Goal: Information Seeking & Learning: Learn about a topic

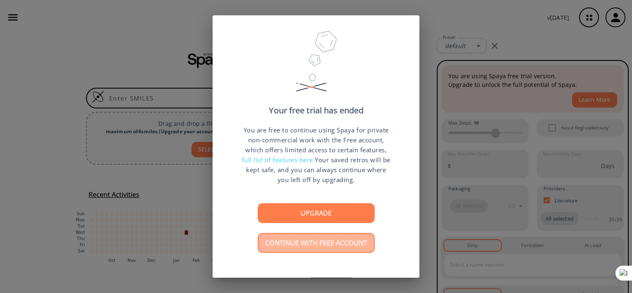
click at [296, 241] on button "Continue with free account" at bounding box center [316, 243] width 117 height 20
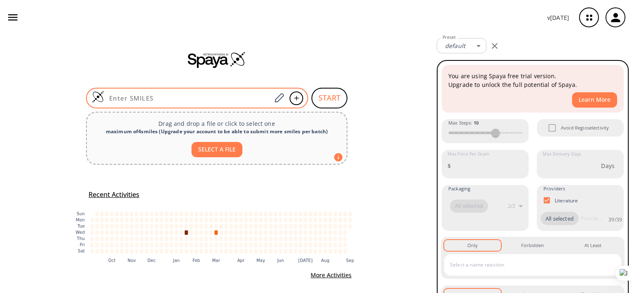
click at [238, 93] on div at bounding box center [197, 98] width 222 height 21
paste input "O=C(Nc(cc1)cc2c1ncnc2Nc3cc(Cl)cc(c1nccc2ccccc12)c3)/C=C/c(c[nH]4)c5c4cccc5"
type input "O=C(Nc(cc1)cc2c1ncnc2Nc3cc(Cl)cc(c1nccc2ccccc12)c3)/C=C/c(c[nH]4)c5c4cccc5"
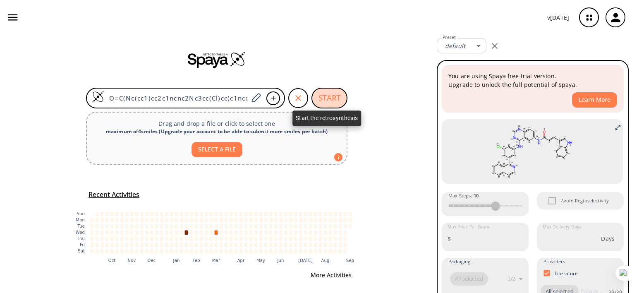
click at [325, 95] on button "START" at bounding box center [329, 98] width 36 height 21
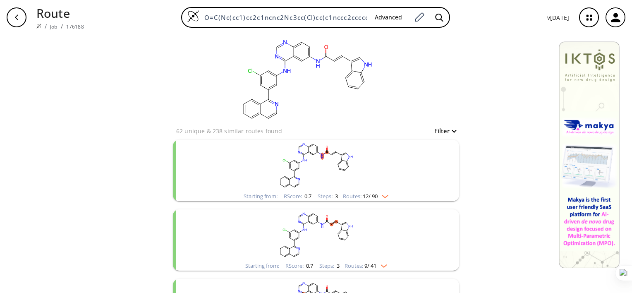
click at [386, 190] on rect "clusters" at bounding box center [315, 166] width 215 height 52
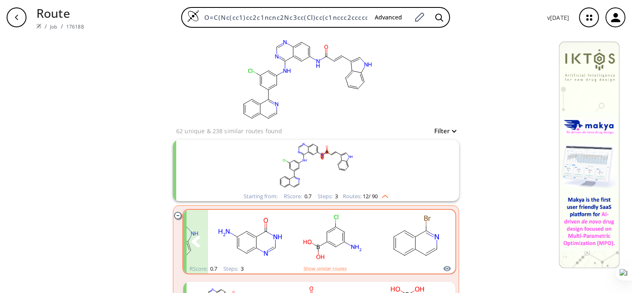
click at [442, 243] on icon "clusters" at bounding box center [442, 241] width 9 height 11
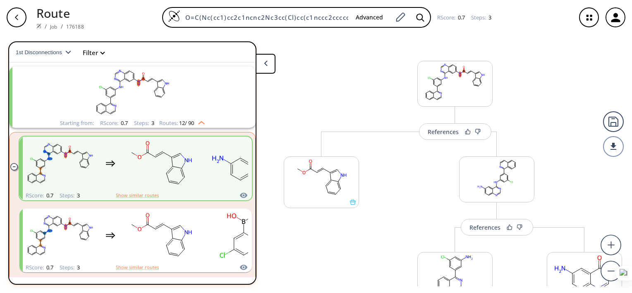
scroll to position [2, 0]
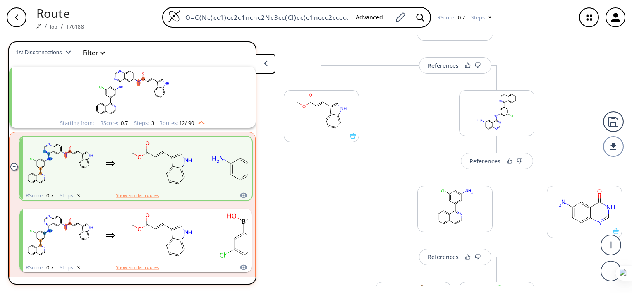
click at [571, 86] on div "More routes from here References More routes from here References More routes f…" at bounding box center [496, 224] width 267 height 318
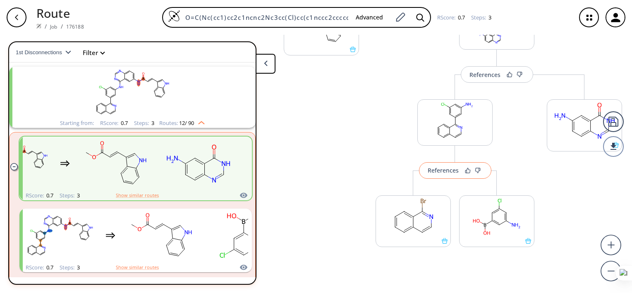
scroll to position [182, 0]
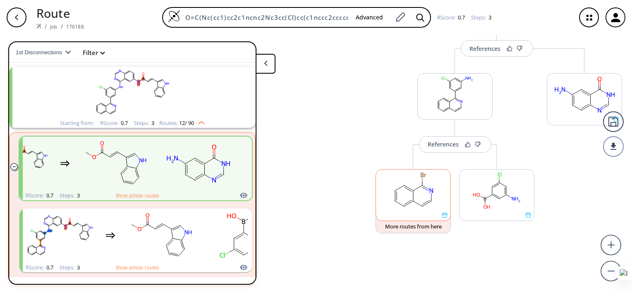
click at [444, 209] on rect at bounding box center [413, 191] width 74 height 42
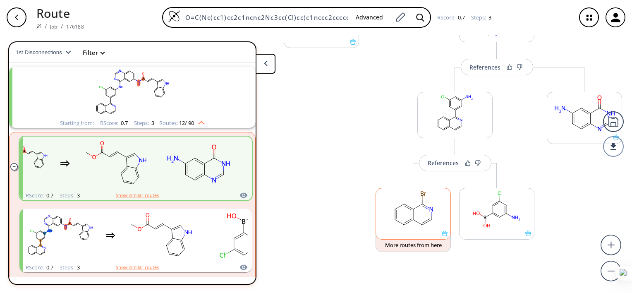
scroll to position [163, 0]
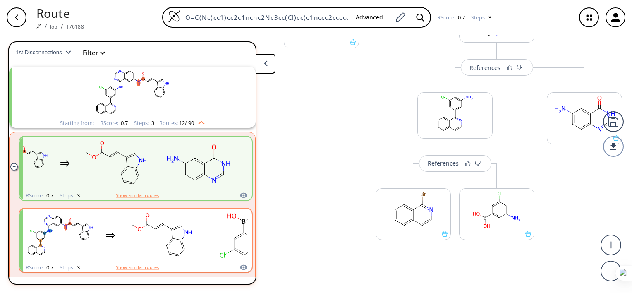
click at [62, 238] on rect "clusters" at bounding box center [60, 236] width 74 height 52
click at [235, 240] on icon "clusters" at bounding box center [239, 239] width 9 height 11
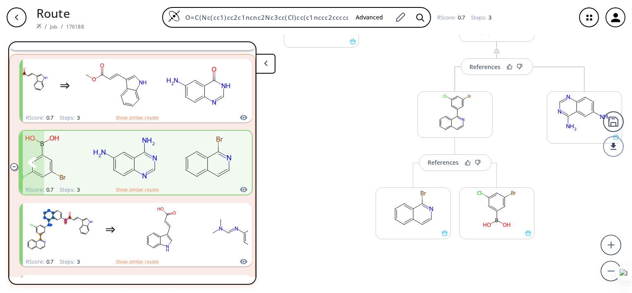
scroll to position [90, 0]
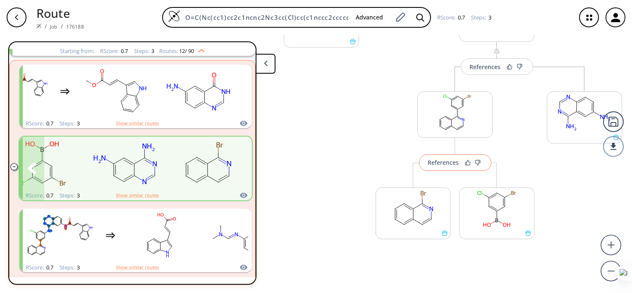
click at [439, 160] on div "References" at bounding box center [443, 162] width 31 height 5
click at [438, 162] on div "References" at bounding box center [443, 162] width 31 height 5
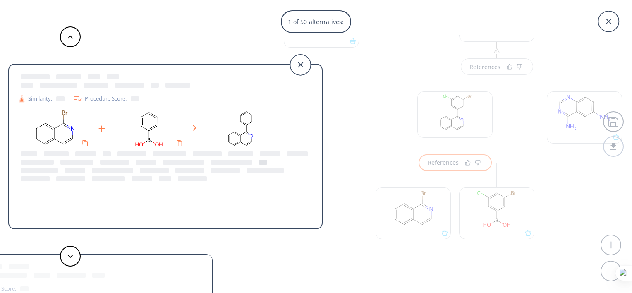
click at [261, 162] on div at bounding box center [263, 162] width 8 height 5
click at [296, 66] on icon at bounding box center [300, 65] width 21 height 21
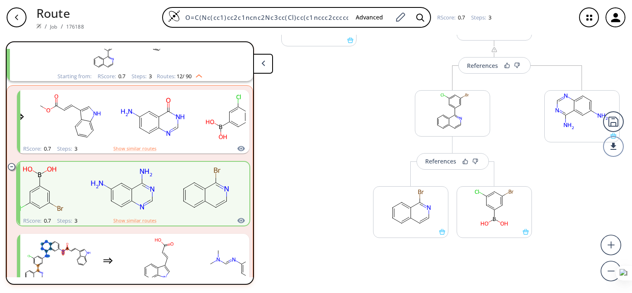
scroll to position [0, 0]
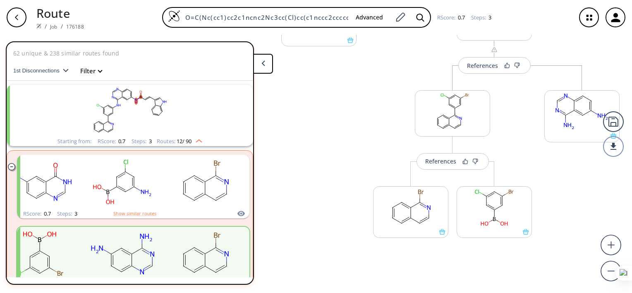
click at [63, 71] on polygon "button" at bounding box center [65, 70] width 5 height 3
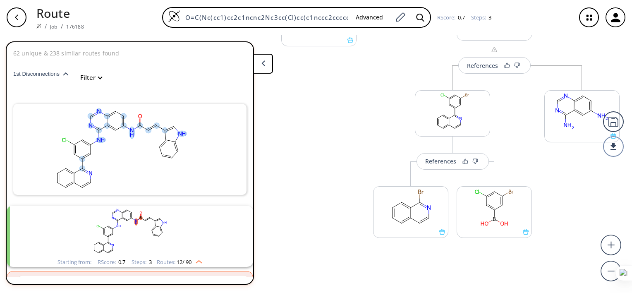
click at [63, 74] on polygon "button" at bounding box center [65, 73] width 5 height 3
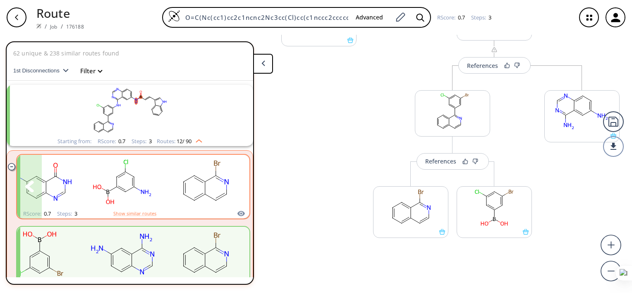
click at [131, 175] on ellipse "clusters" at bounding box center [134, 177] width 6 height 6
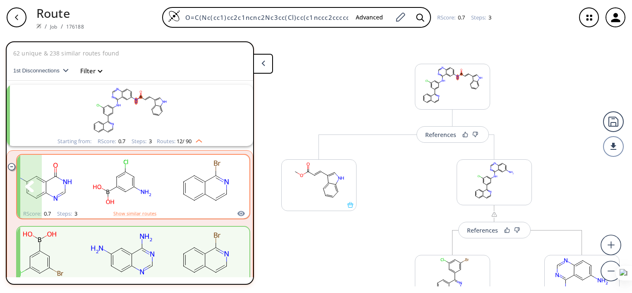
click at [232, 185] on icon "clusters" at bounding box center [236, 186] width 9 height 11
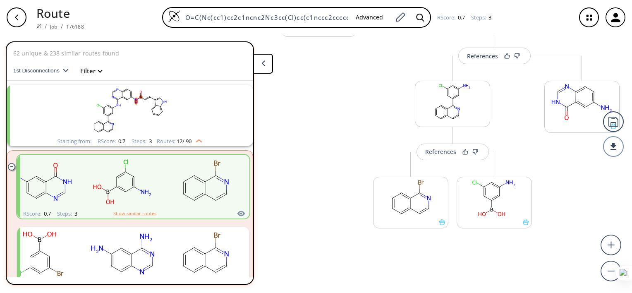
scroll to position [182, 0]
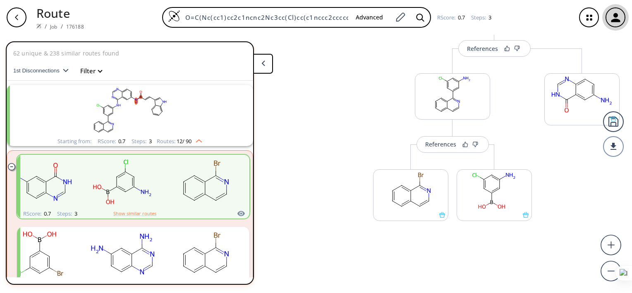
click at [609, 25] on div "button" at bounding box center [615, 17] width 20 height 20
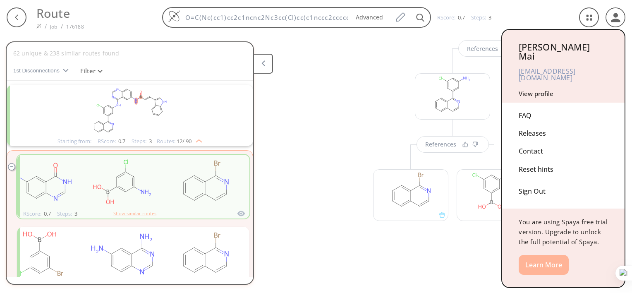
click at [541, 255] on button "Learn More" at bounding box center [544, 265] width 50 height 20
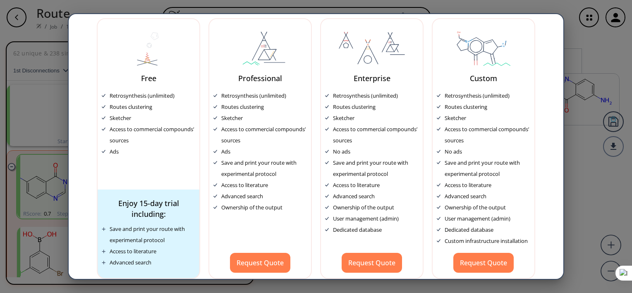
scroll to position [45, 0]
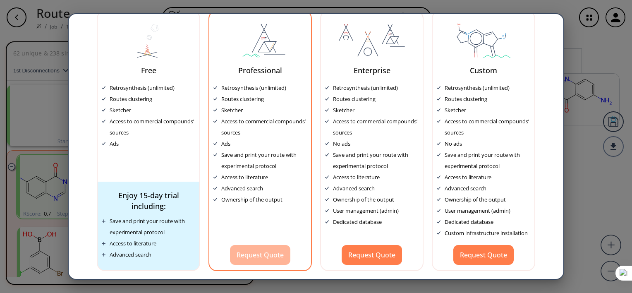
click at [255, 250] on button "Request Quote" at bounding box center [260, 255] width 60 height 20
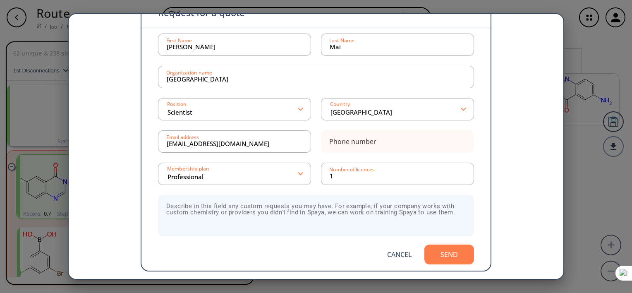
scroll to position [0, 0]
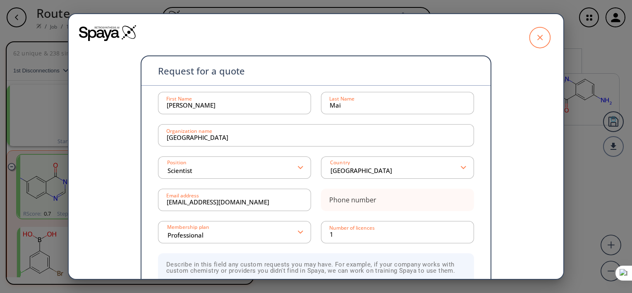
click at [538, 34] on icon at bounding box center [539, 37] width 21 height 21
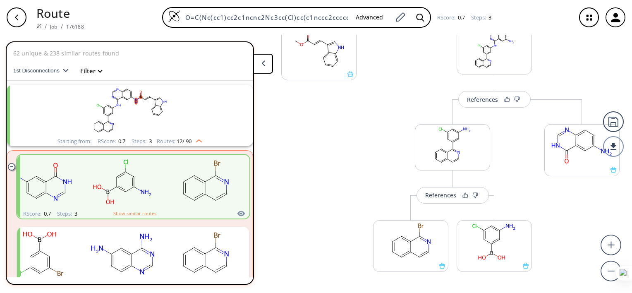
scroll to position [138, 0]
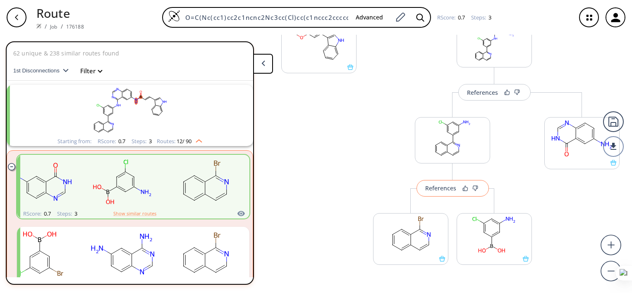
click at [447, 185] on div "References" at bounding box center [440, 187] width 31 height 5
click at [441, 190] on div "References" at bounding box center [440, 187] width 31 height 5
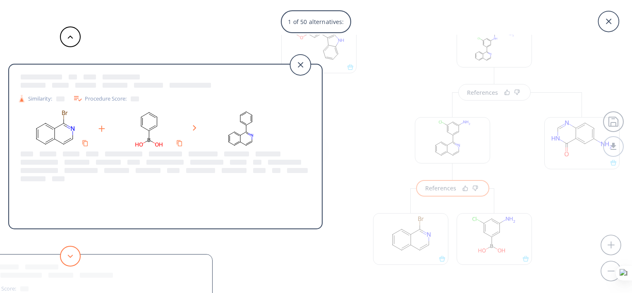
click at [68, 251] on button at bounding box center [70, 256] width 21 height 21
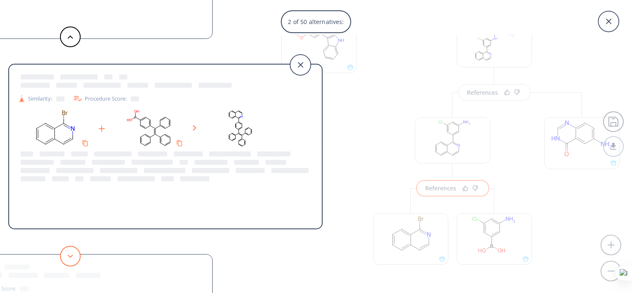
click at [67, 257] on icon at bounding box center [70, 256] width 6 height 4
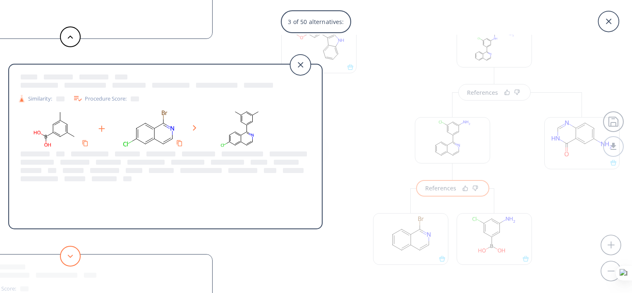
click at [67, 257] on icon at bounding box center [70, 256] width 6 height 4
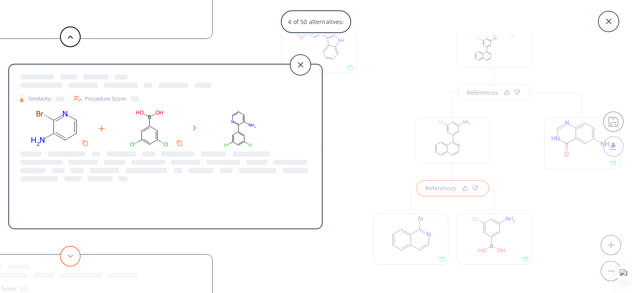
click at [67, 257] on icon at bounding box center [70, 256] width 6 height 4
click at [73, 45] on button at bounding box center [70, 36] width 21 height 21
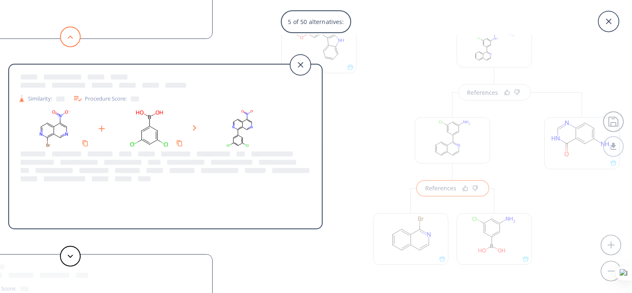
click at [73, 45] on button at bounding box center [70, 36] width 21 height 21
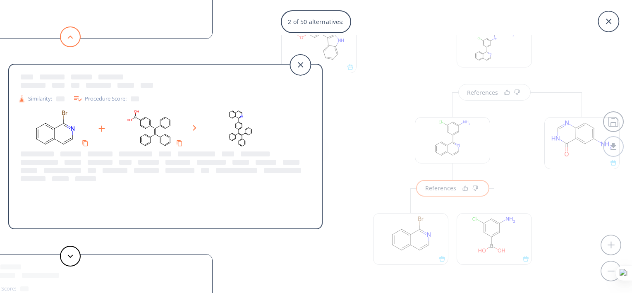
click at [73, 45] on button at bounding box center [70, 36] width 21 height 21
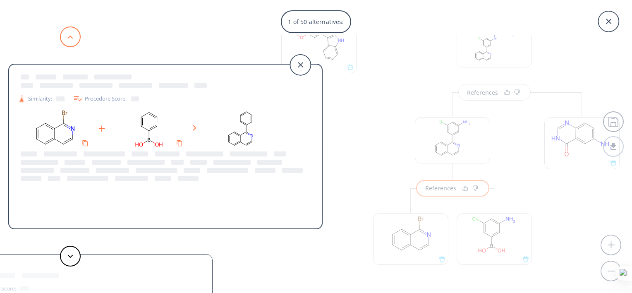
click at [73, 45] on button at bounding box center [70, 36] width 21 height 21
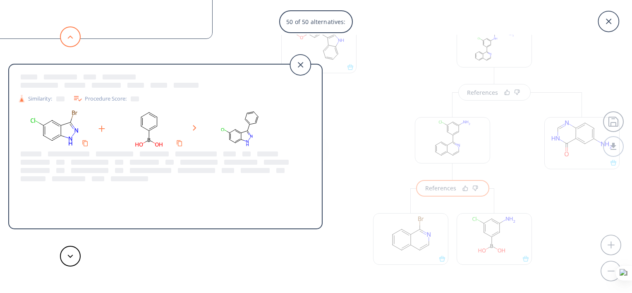
click at [73, 45] on button at bounding box center [70, 36] width 21 height 21
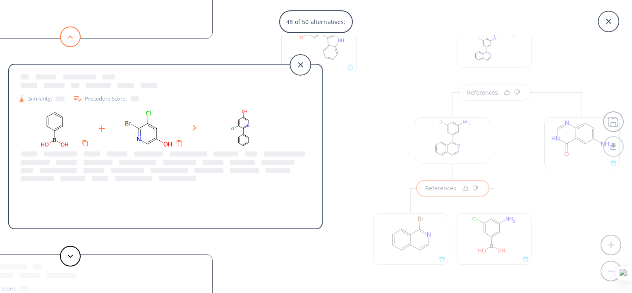
click at [73, 45] on button at bounding box center [70, 36] width 21 height 21
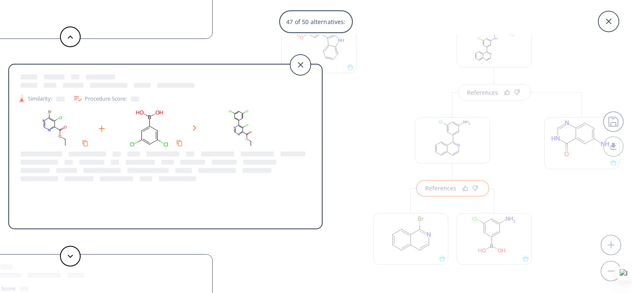
click at [382, 99] on div "47 of 50 alternatives: Similarity: Procedure Score: Similarity: Procedure Score…" at bounding box center [316, 146] width 632 height 293
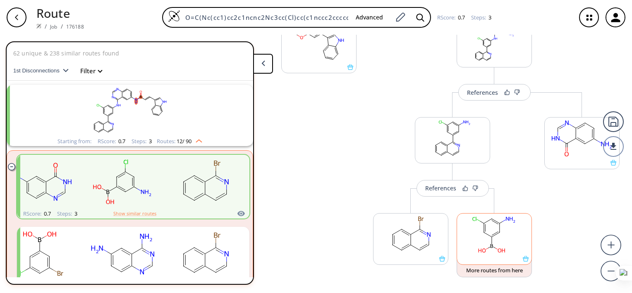
click at [478, 239] on rect at bounding box center [494, 234] width 74 height 42
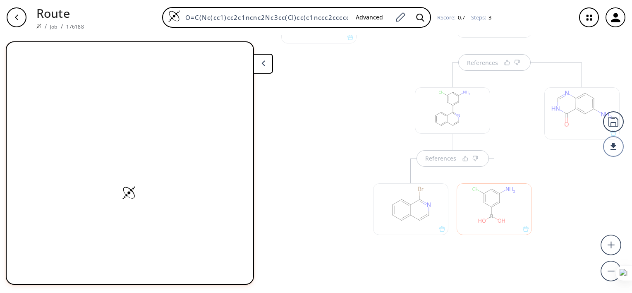
scroll to position [182, 0]
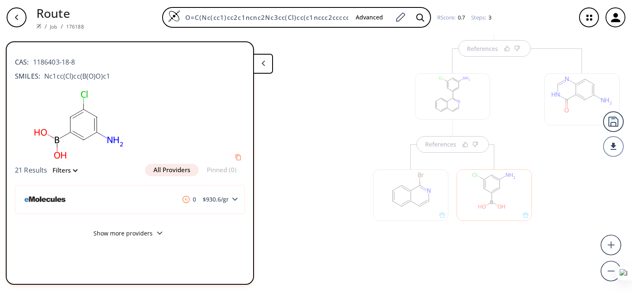
click at [157, 229] on button "Show more providers" at bounding box center [130, 234] width 230 height 19
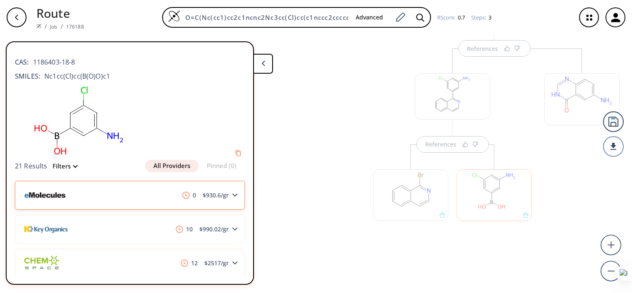
click at [206, 196] on span "$ 930.6 /gr" at bounding box center [215, 195] width 33 height 6
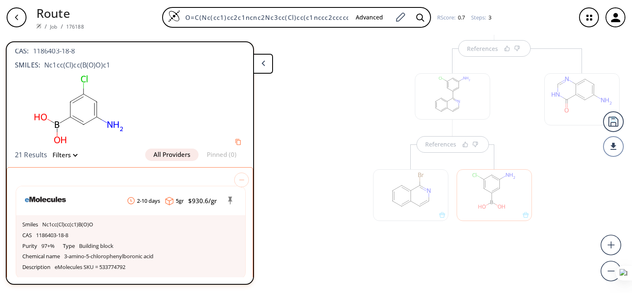
scroll to position [24, 0]
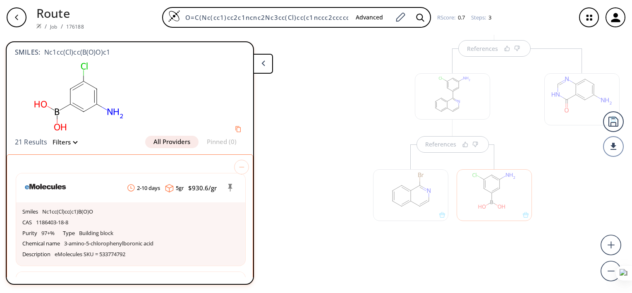
click at [410, 193] on div at bounding box center [410, 195] width 75 height 52
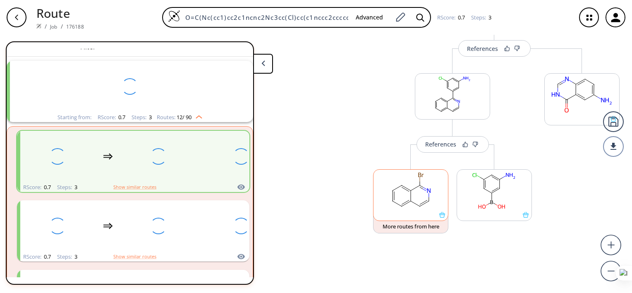
scroll to position [0, 0]
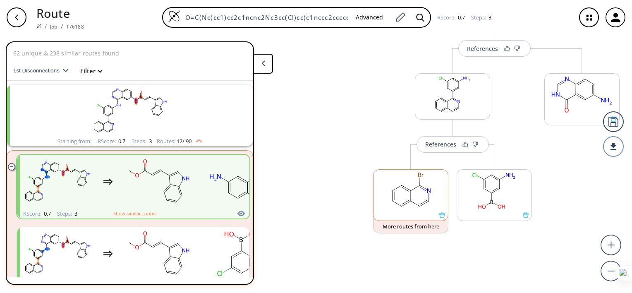
click at [390, 192] on ellipse at bounding box center [393, 190] width 6 height 6
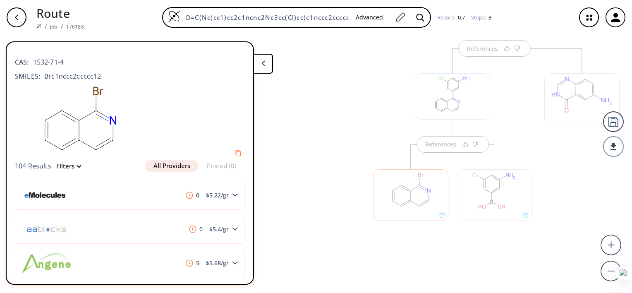
click at [439, 99] on div at bounding box center [452, 96] width 75 height 46
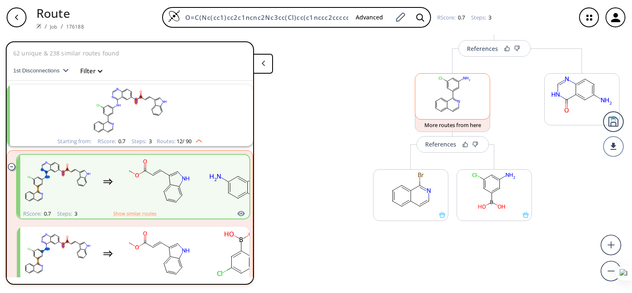
click at [441, 99] on icon at bounding box center [444, 99] width 6 height 3
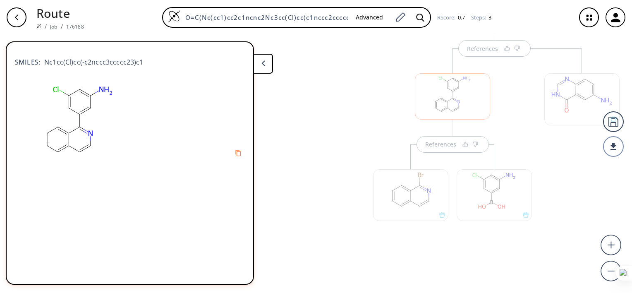
click at [566, 93] on div at bounding box center [581, 99] width 75 height 52
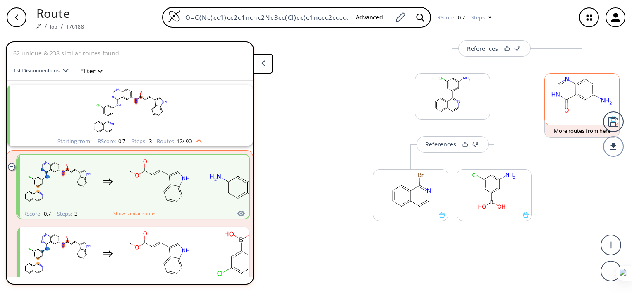
click at [566, 93] on rect at bounding box center [582, 95] width 74 height 42
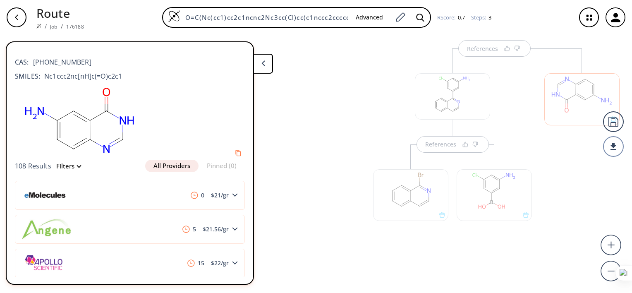
click at [440, 88] on div at bounding box center [452, 96] width 75 height 46
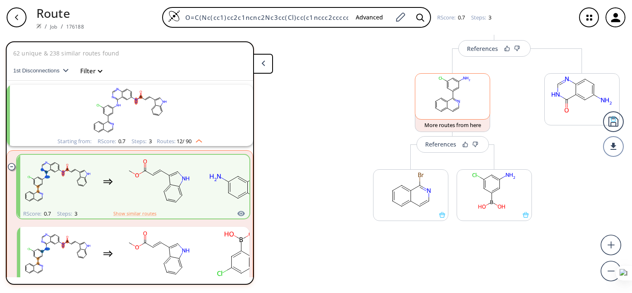
click at [445, 88] on ellipse at bounding box center [447, 88] width 4 height 4
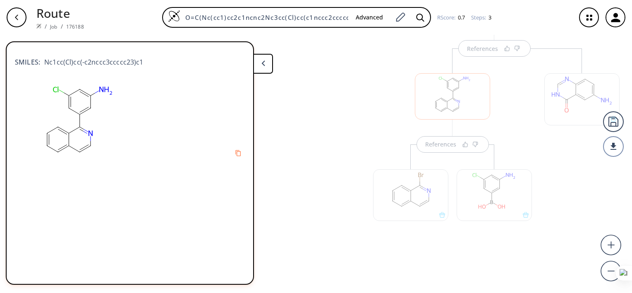
click at [318, 103] on div at bounding box center [319, 112] width 84 height 318
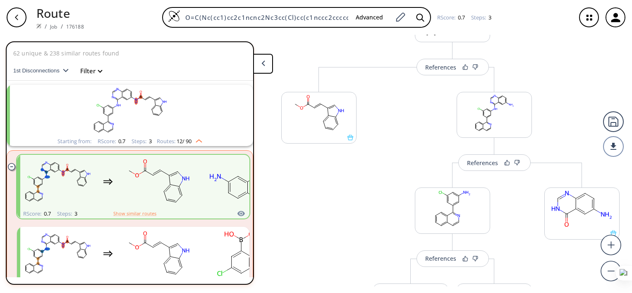
scroll to position [66, 0]
drag, startPoint x: 308, startPoint y: 111, endPoint x: 322, endPoint y: 227, distance: 116.2
click at [322, 227] on div "References More routes from here More routes from here References More routes f…" at bounding box center [315, 160] width 634 height 251
click at [311, 117] on rect at bounding box center [319, 114] width 74 height 42
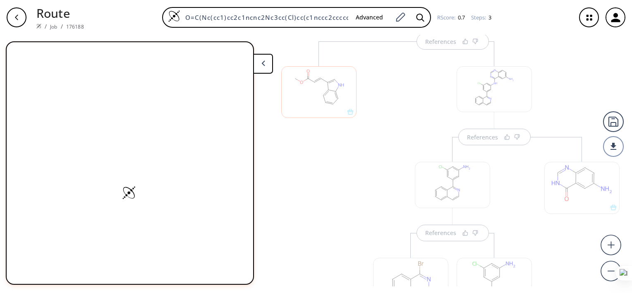
scroll to position [99, 0]
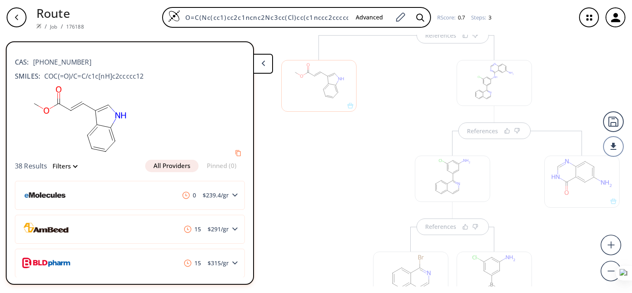
click at [476, 272] on div at bounding box center [494, 277] width 75 height 52
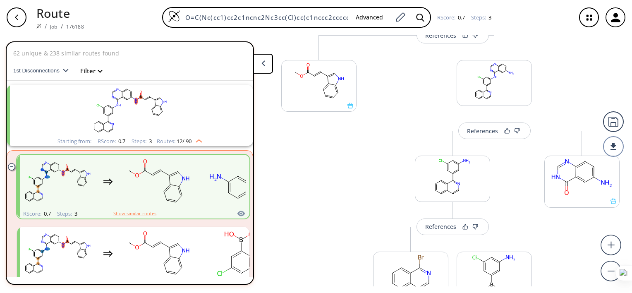
click at [380, 211] on div "More routes from here References More routes from here More routes from here" at bounding box center [452, 233] width 175 height 205
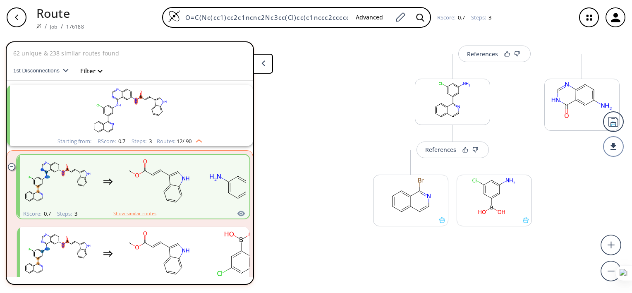
drag, startPoint x: 511, startPoint y: 234, endPoint x: 495, endPoint y: 145, distance: 91.1
click at [495, 145] on div "References More routes from here More routes from here References More routes f…" at bounding box center [315, 160] width 634 height 251
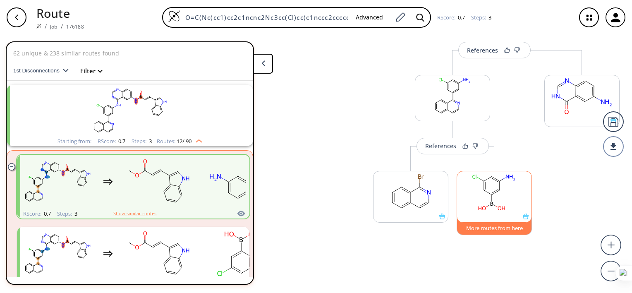
click at [509, 229] on button "More routes from here" at bounding box center [494, 226] width 75 height 18
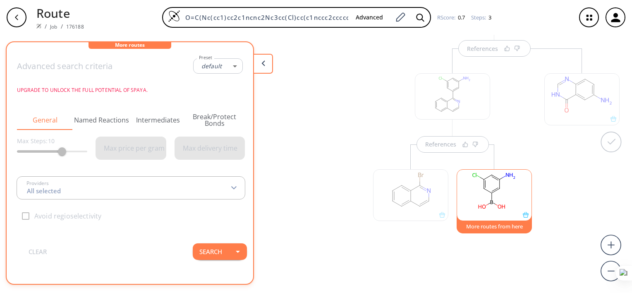
type input "-1"
type input "All selected"
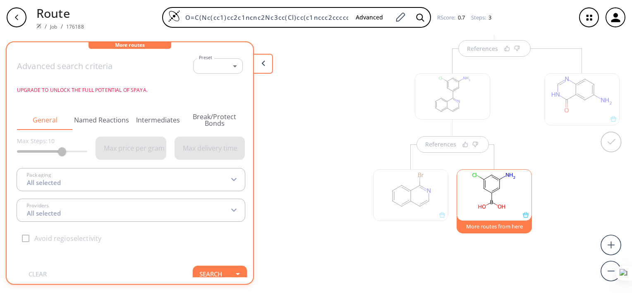
click at [373, 117] on div "References More routes from here" at bounding box center [452, 150] width 175 height 205
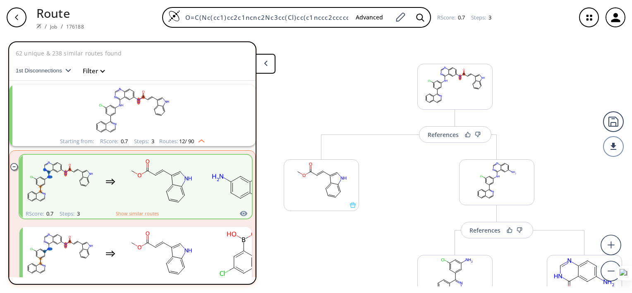
scroll to position [182, 0]
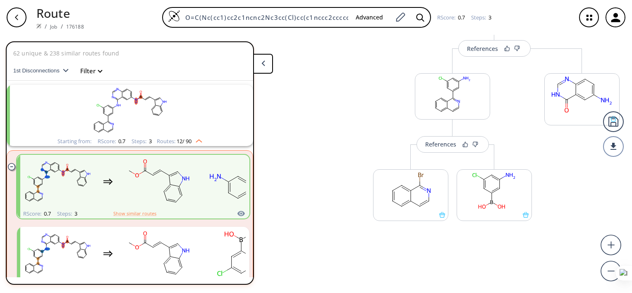
click at [261, 62] on button at bounding box center [263, 64] width 20 height 20
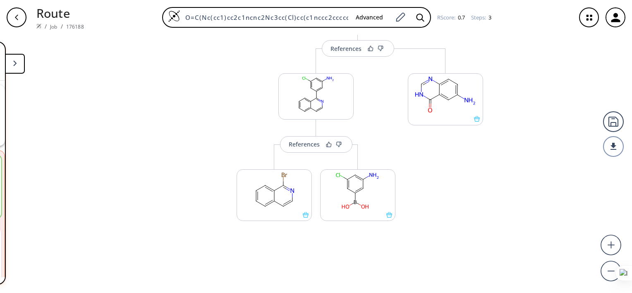
scroll to position [0, 0]
click at [14, 67] on button at bounding box center [15, 64] width 20 height 20
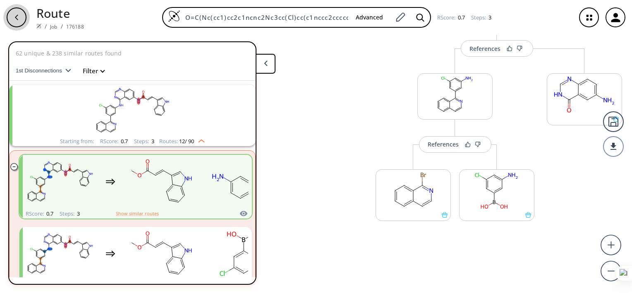
click at [11, 19] on div "button" at bounding box center [17, 17] width 20 height 20
click at [15, 20] on icon "button" at bounding box center [16, 17] width 7 height 7
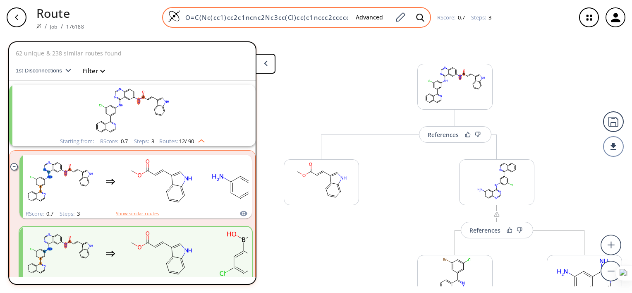
click at [226, 21] on input "O=C(Nc(cc1)cc2c1ncnc2Nc3cc(Cl)cc(c1nccc2ccccc12)c3)/C=C/c(c[nH]4)c5c4cccc5" at bounding box center [264, 17] width 169 height 8
paste input "O=C(Nc(cc1)cc2c1ncnc2Nc3cc(Cl)cc(C(=O)c1ccccc1O)c3)/C=C/c(c[nH]4)c5c4cccc5"
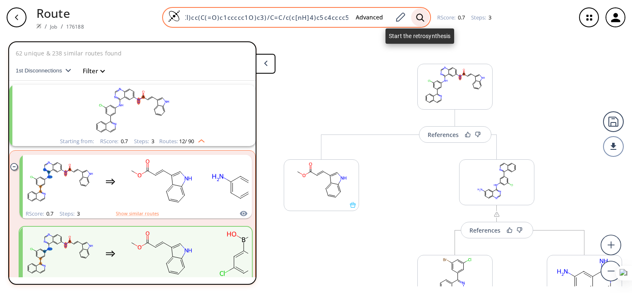
type input "O=C(Nc(cc1)cc2c1ncnc2Nc3cc(Cl)cc(C(=O)c1ccccc1O)c3)/C=C/c(c[nH]4)c5c4cccc5"
click at [420, 18] on icon at bounding box center [420, 17] width 8 height 9
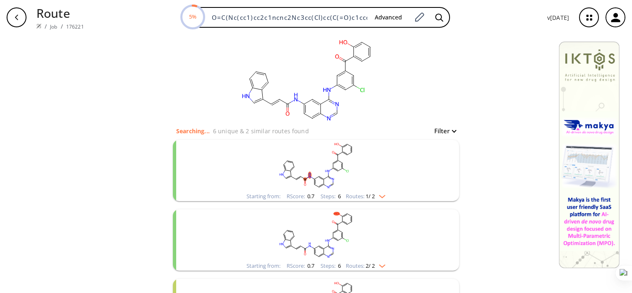
click at [344, 152] on rect "clusters" at bounding box center [315, 166] width 215 height 52
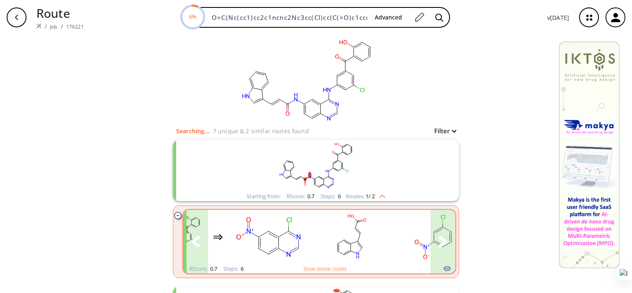
click at [433, 244] on button "clusters" at bounding box center [442, 242] width 25 height 64
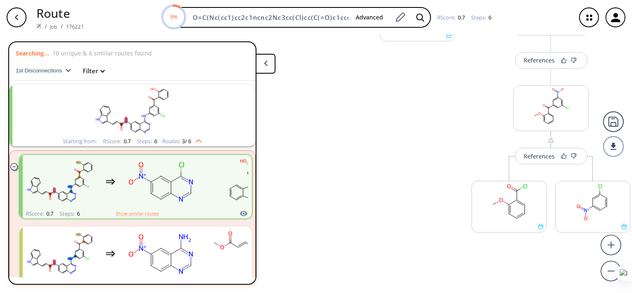
click at [58, 112] on rect "clusters" at bounding box center [132, 111] width 215 height 52
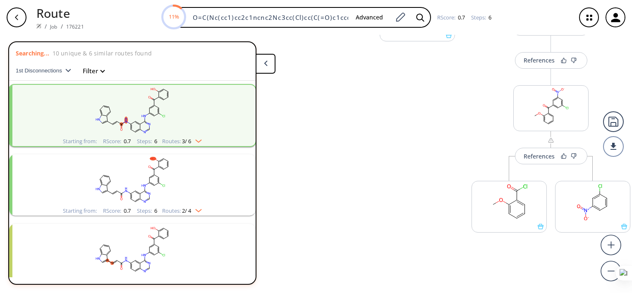
click at [233, 124] on rect "clusters" at bounding box center [132, 111] width 215 height 52
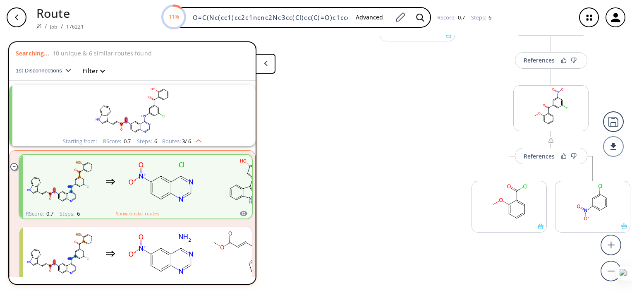
click at [206, 111] on rect "clusters" at bounding box center [132, 111] width 215 height 52
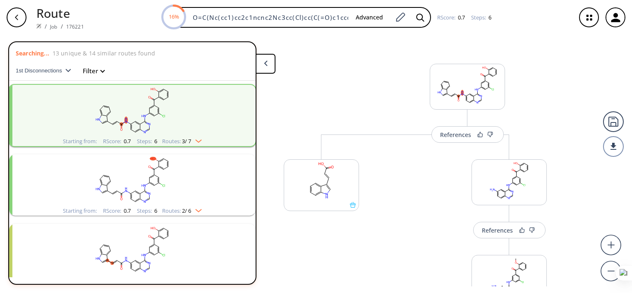
click at [15, 14] on icon "button" at bounding box center [16, 17] width 7 height 7
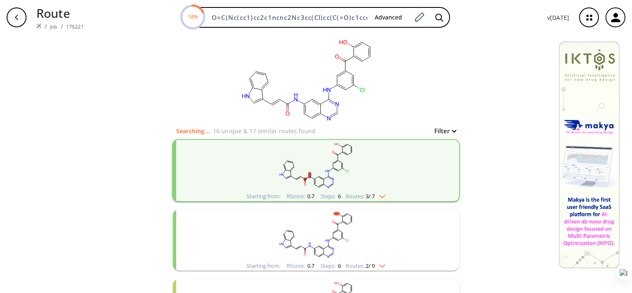
click at [613, 20] on icon "button" at bounding box center [615, 17] width 9 height 9
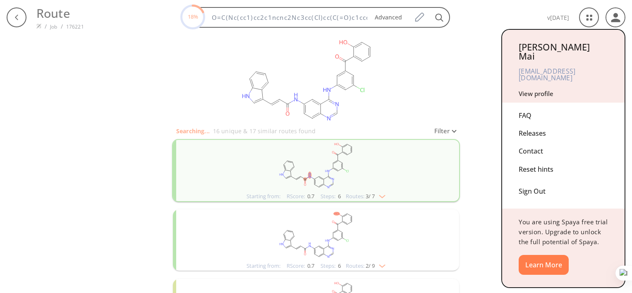
click at [463, 114] on div at bounding box center [316, 146] width 632 height 293
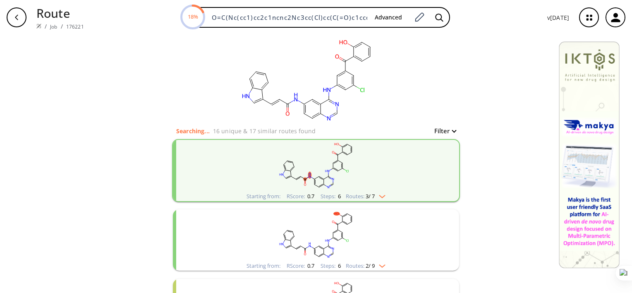
click at [55, 11] on p "Route" at bounding box center [60, 13] width 48 height 18
click at [18, 23] on div "button" at bounding box center [17, 17] width 20 height 20
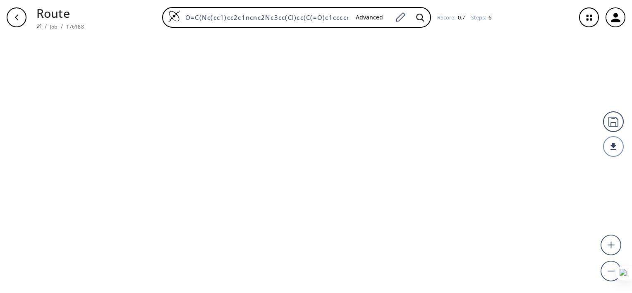
type input "O=C(Nc(cc1)cc2c1ncnc2Nc3cc(Cl)cc(c1nccc2ccccc12)c3)/C=C/c(c[nH]4)c5c4cccc5"
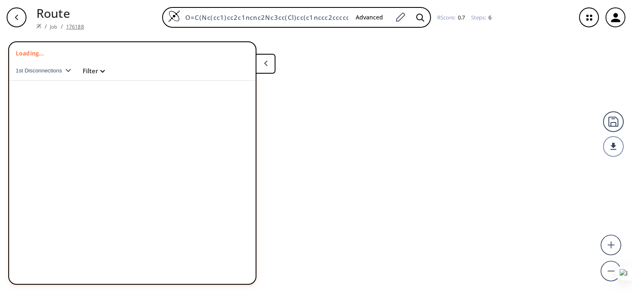
click at [75, 28] on link "176188" at bounding box center [75, 26] width 18 height 7
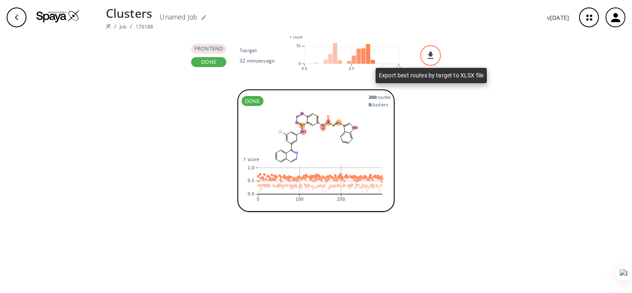
click at [436, 55] on div at bounding box center [430, 55] width 21 height 21
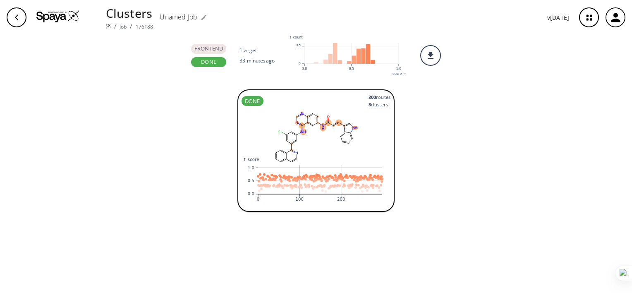
click at [464, 118] on div "DONE 300 route s 8 cluster s :where(.plot-d6a7b5) { --plot-background: white; d…" at bounding box center [316, 188] width 632 height 210
click at [337, 131] on rect at bounding box center [315, 138] width 149 height 58
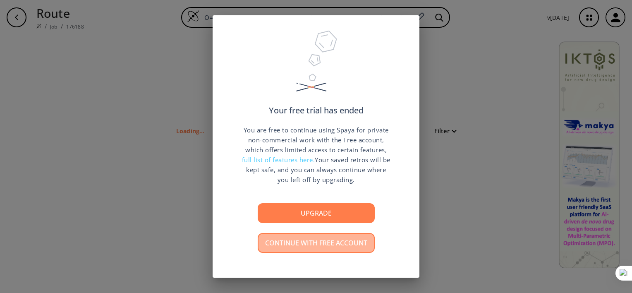
click at [283, 243] on button "Continue with free account" at bounding box center [316, 243] width 117 height 20
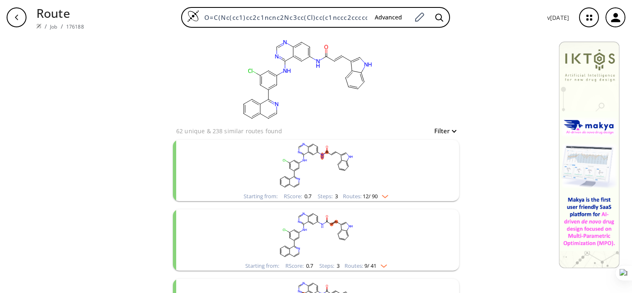
click at [268, 161] on rect "clusters" at bounding box center [315, 166] width 215 height 52
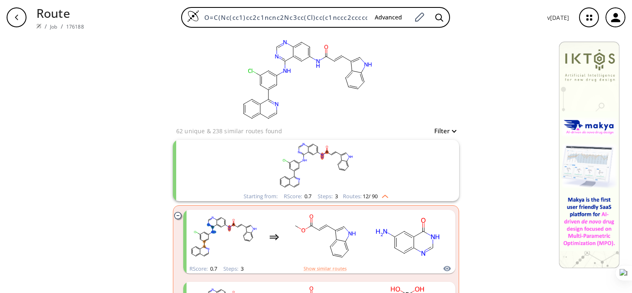
click at [428, 169] on div "Starting from: RScore : 0.7 Steps : 3 Routes: 12 / 90" at bounding box center [316, 170] width 286 height 61
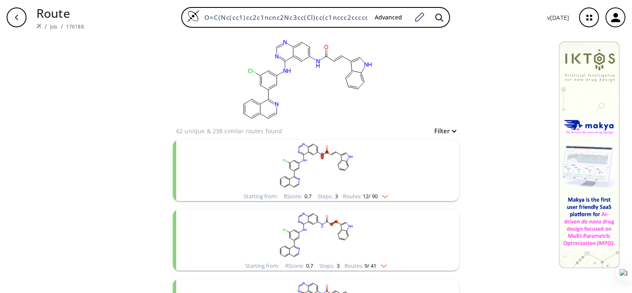
click at [448, 168] on div "Starting from: RScore : 0.7 Steps : 3 Routes: 12 / 90" at bounding box center [316, 170] width 286 height 61
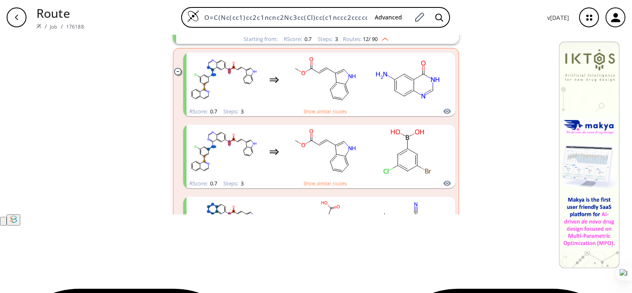
scroll to position [79, 0]
click at [303, 33] on rect "clusters" at bounding box center [315, 8] width 215 height 52
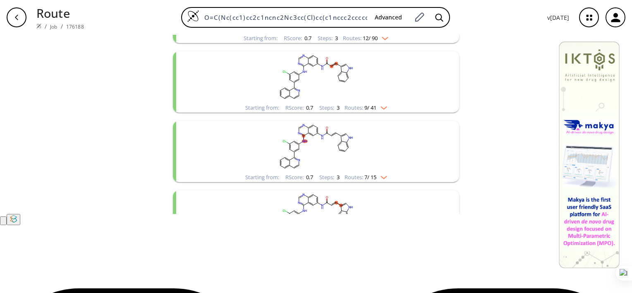
click at [303, 33] on rect "clusters" at bounding box center [315, 8] width 215 height 52
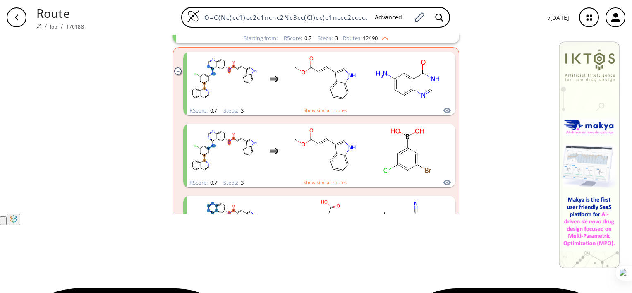
click at [210, 33] on rect "clusters" at bounding box center [315, 8] width 215 height 52
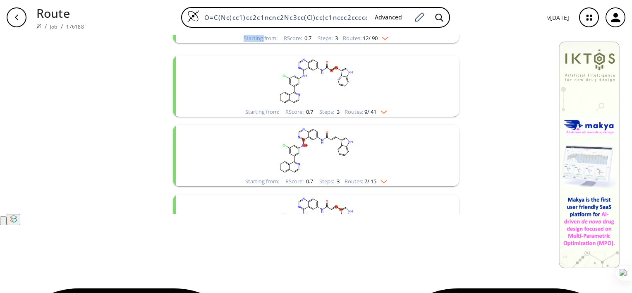
click at [210, 33] on rect "clusters" at bounding box center [315, 8] width 215 height 52
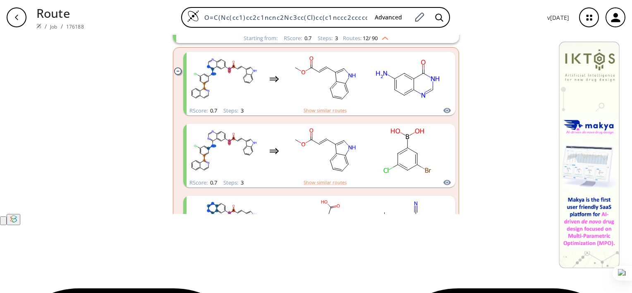
click at [405, 33] on rect "clusters" at bounding box center [315, 8] width 215 height 52
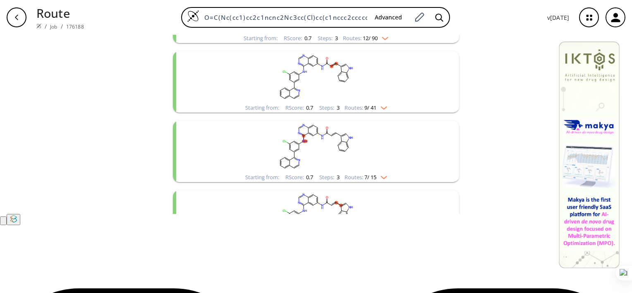
click at [405, 33] on rect "clusters" at bounding box center [315, 8] width 215 height 52
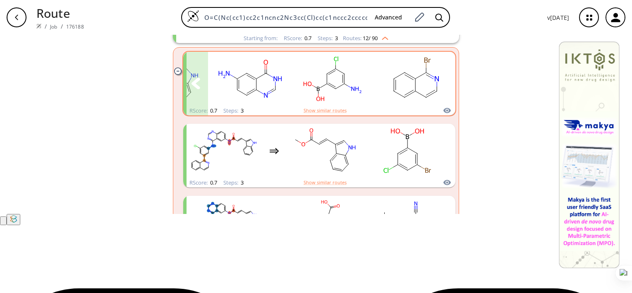
click at [438, 115] on button "clusters" at bounding box center [442, 84] width 25 height 64
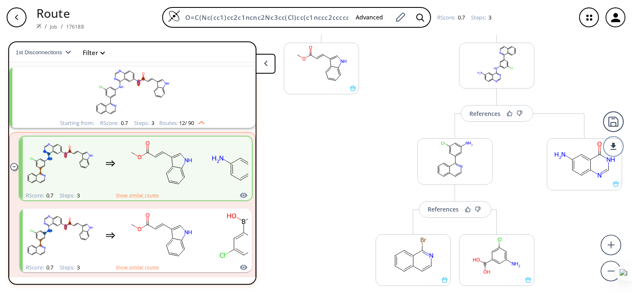
scroll to position [116, 0]
click at [579, 230] on div "More routes from here" at bounding box center [585, 216] width 84 height 205
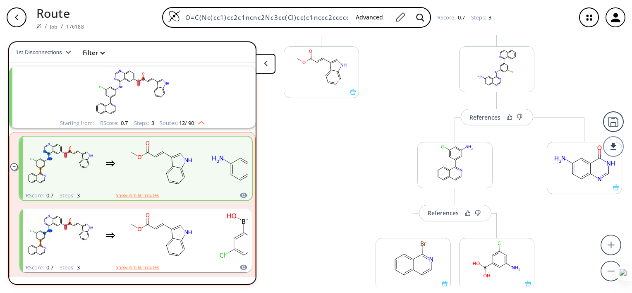
scroll to position [117, 0]
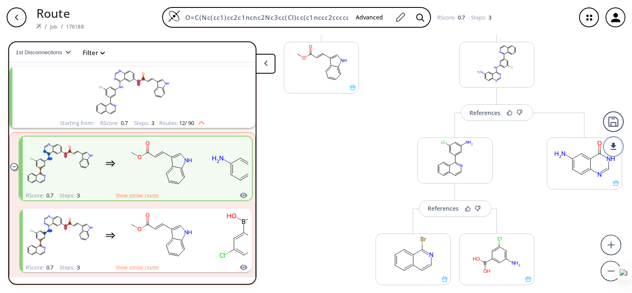
click at [346, 198] on div "More routes from here" at bounding box center [322, 176] width 84 height 318
click at [616, 16] on icon "button" at bounding box center [615, 17] width 9 height 9
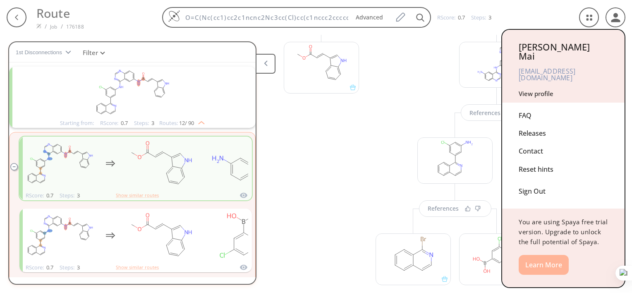
click at [562, 255] on button "Learn More" at bounding box center [544, 265] width 50 height 20
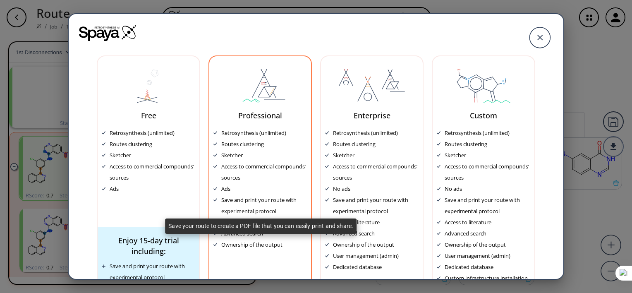
click at [237, 211] on div "Save and print your route with experimental protocol" at bounding box center [264, 205] width 86 height 22
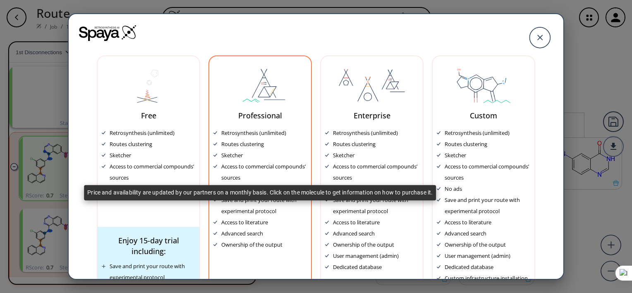
click at [260, 182] on div "Access to commercial compounds’ sources" at bounding box center [264, 172] width 86 height 22
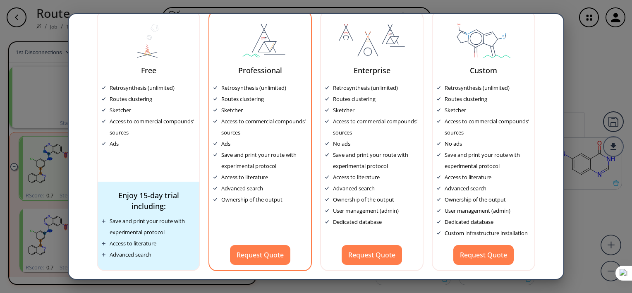
scroll to position [45, 0]
click at [253, 250] on button "Request Quote" at bounding box center [260, 255] width 60 height 20
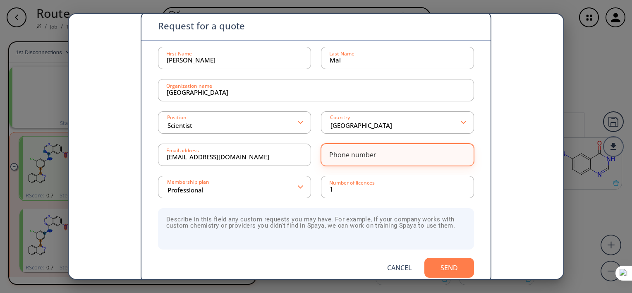
click at [390, 157] on input at bounding box center [398, 154] width 136 height 17
type input "84967961222"
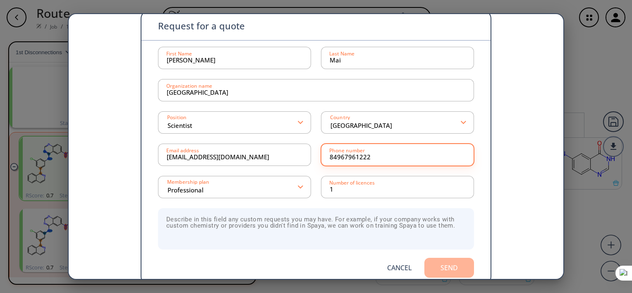
click at [450, 267] on button "Send" at bounding box center [449, 268] width 50 height 20
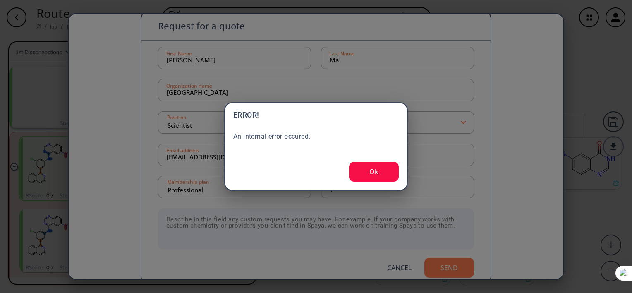
click at [380, 177] on button "Ok" at bounding box center [374, 172] width 50 height 20
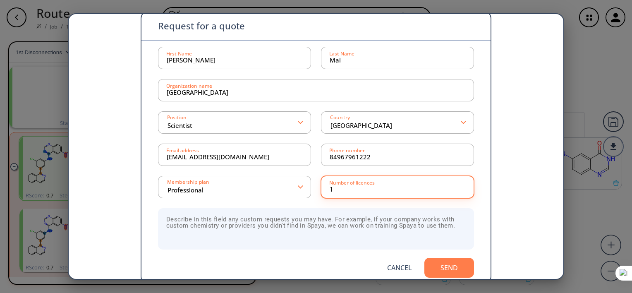
click at [351, 190] on input "1" at bounding box center [398, 187] width 136 height 17
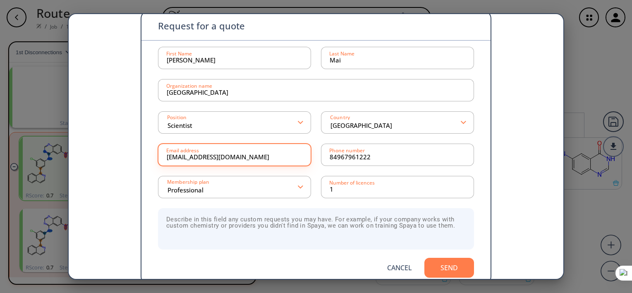
click at [260, 159] on input "dungdtm@hup.edu.vn" at bounding box center [235, 154] width 136 height 17
type input "dungdtm@hup.edu.vn"
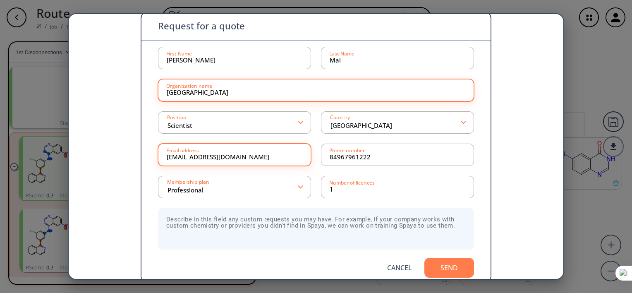
click at [251, 94] on input "Hanoi Medical University" at bounding box center [316, 90] width 299 height 17
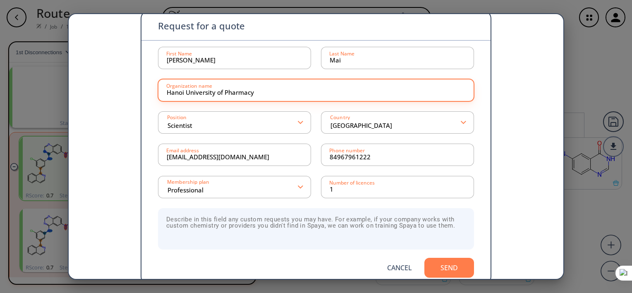
type input "Hanoi University of Pharmacy"
click at [445, 267] on button "Send" at bounding box center [449, 268] width 50 height 20
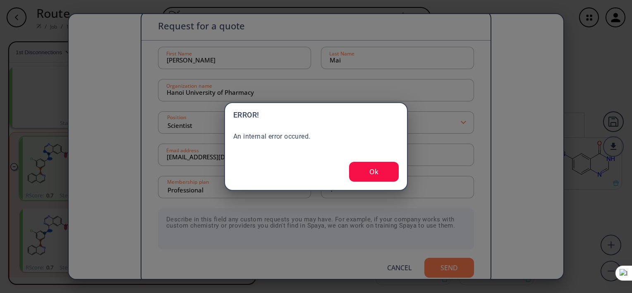
click at [367, 178] on button "Ok" at bounding box center [374, 172] width 50 height 20
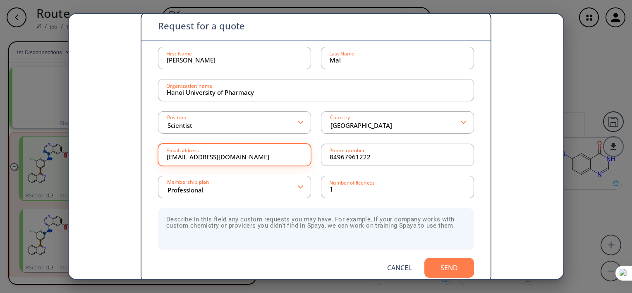
click at [260, 157] on input "dungdtm@hup.edu.vn" at bounding box center [235, 154] width 136 height 17
type input "d"
type input "maidung233@gmail.com"
click at [441, 268] on button "Send" at bounding box center [449, 268] width 50 height 20
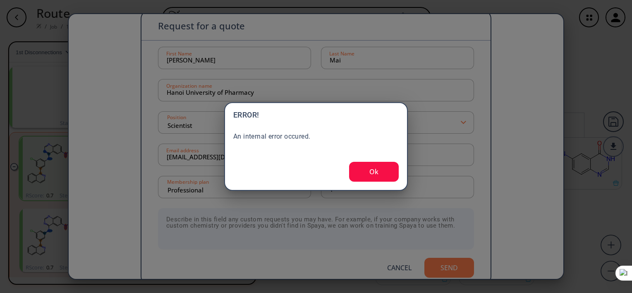
click at [383, 167] on button "Ok" at bounding box center [374, 172] width 50 height 20
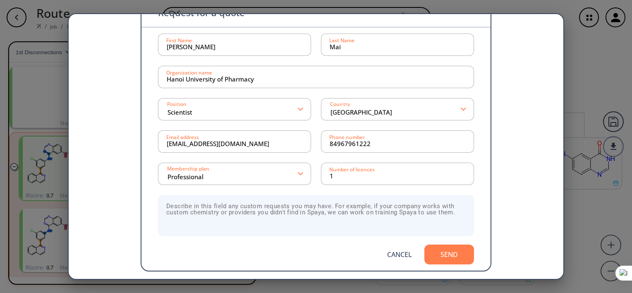
scroll to position [0, 0]
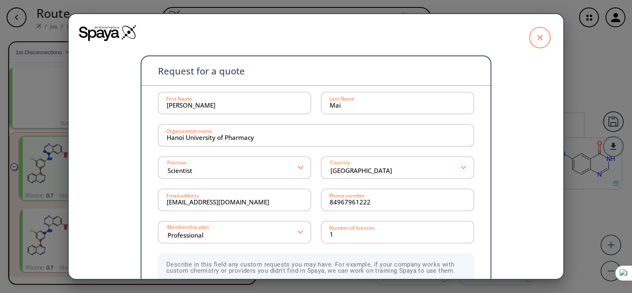
click at [534, 43] on icon at bounding box center [539, 37] width 21 height 21
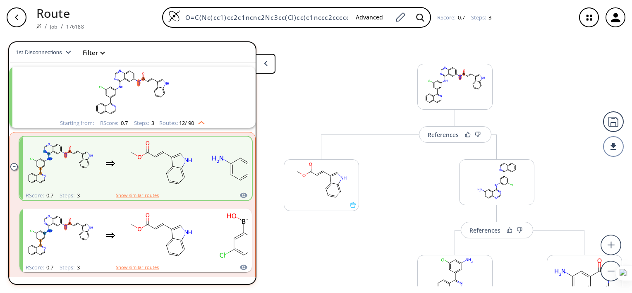
scroll to position [182, 0]
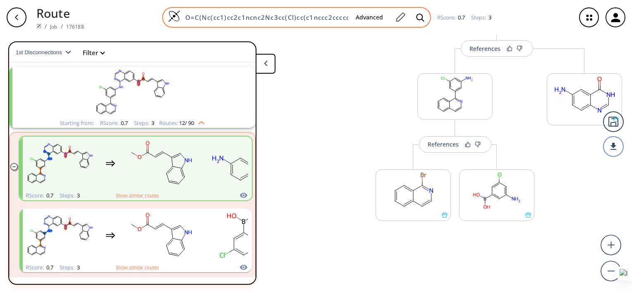
click at [329, 17] on input "O=C(Nc(cc1)cc2c1ncnc2Nc3cc(Cl)cc(c1nccc2ccccc12)c3)/C=C/c(c[nH]4)c5c4cccc5" at bounding box center [264, 17] width 169 height 8
paste input "NC(=O)c1ccc(F)cn1"
type input "O=C(Nc(cc1)cc2c1ncnc2Nc3cc(Cl)cc(NC(=O)c1ccc(F)cn1)c3)/C=C/c(c[nH]4)c5c4cccc5"
click at [421, 18] on icon at bounding box center [420, 17] width 8 height 8
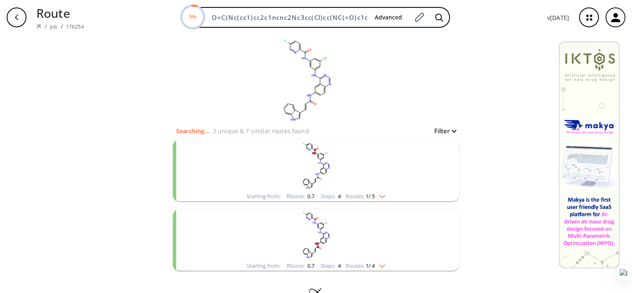
click at [354, 181] on rect "clusters" at bounding box center [315, 166] width 215 height 52
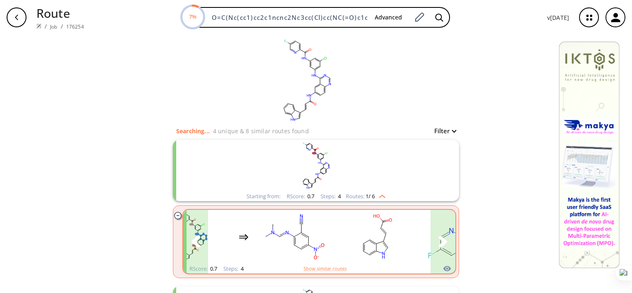
click at [438, 244] on icon "clusters" at bounding box center [442, 241] width 9 height 11
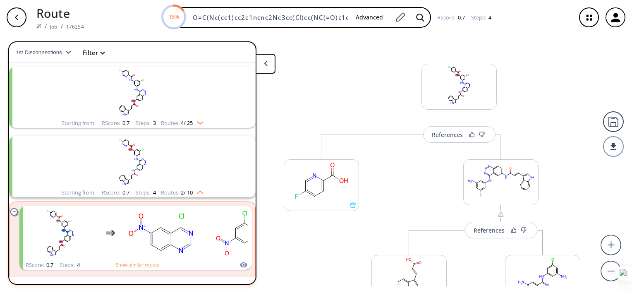
click at [203, 110] on rect "clusters" at bounding box center [132, 93] width 215 height 52
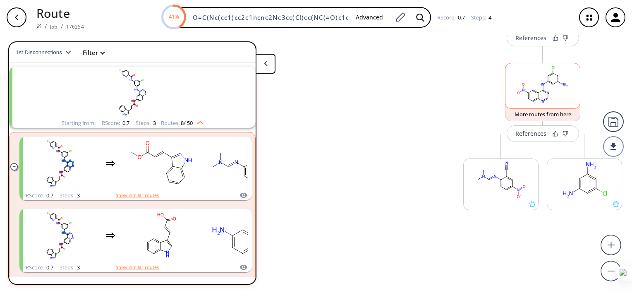
scroll to position [294, 0]
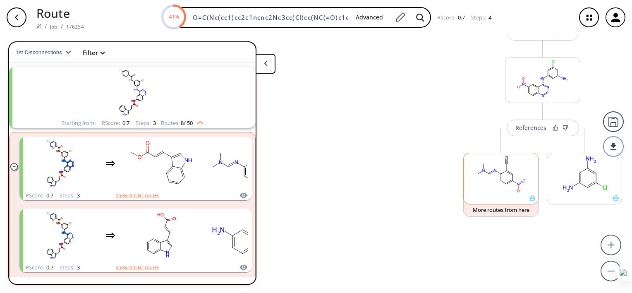
click at [516, 172] on rect at bounding box center [501, 174] width 74 height 42
click at [503, 171] on icon at bounding box center [504, 171] width 6 height 3
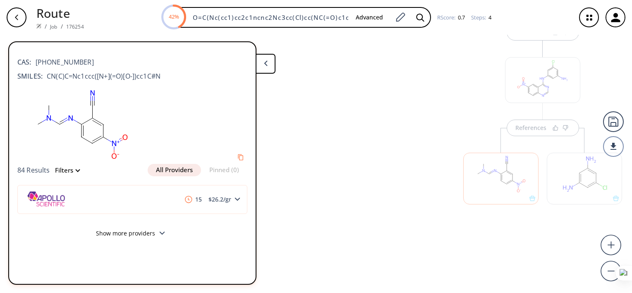
click at [582, 172] on div at bounding box center [584, 179] width 75 height 52
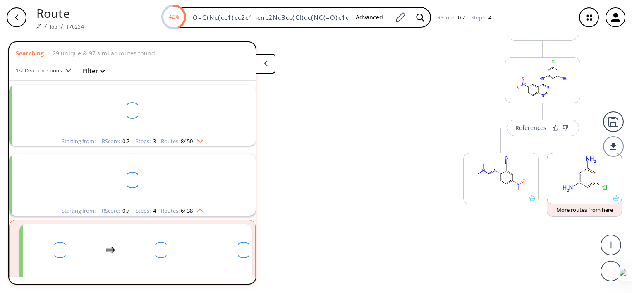
scroll to position [18, 0]
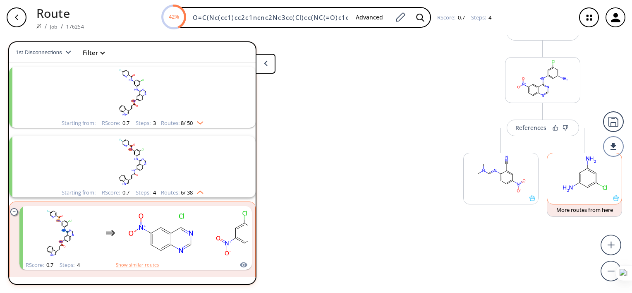
click at [585, 172] on rect at bounding box center [584, 174] width 74 height 42
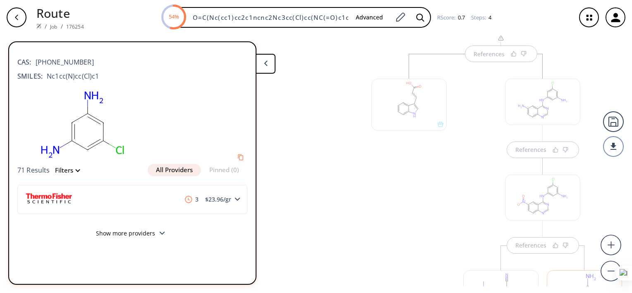
scroll to position [151, 0]
click at [416, 126] on div at bounding box center [408, 130] width 75 height 52
click at [410, 127] on div at bounding box center [408, 130] width 75 height 52
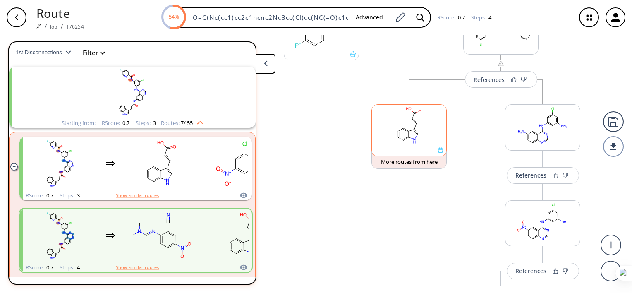
click at [409, 126] on rect at bounding box center [409, 126] width 74 height 42
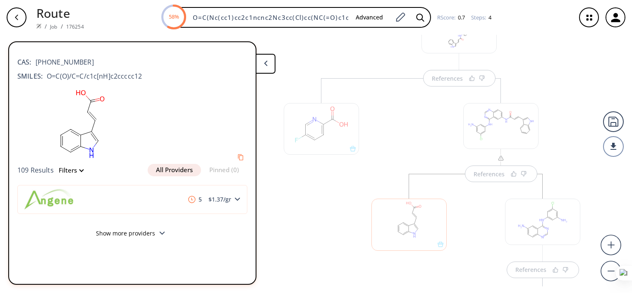
scroll to position [57, 0]
click at [328, 136] on div at bounding box center [321, 129] width 75 height 52
click at [332, 122] on div at bounding box center [321, 129] width 75 height 52
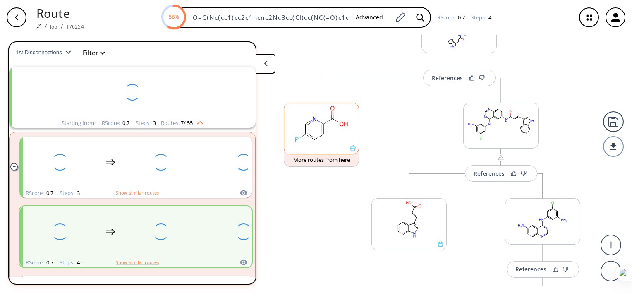
click at [328, 126] on rect at bounding box center [321, 124] width 74 height 42
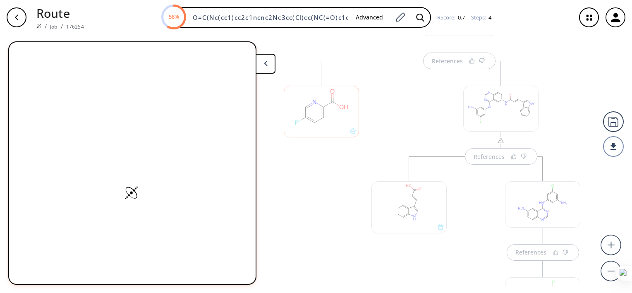
scroll to position [99, 0]
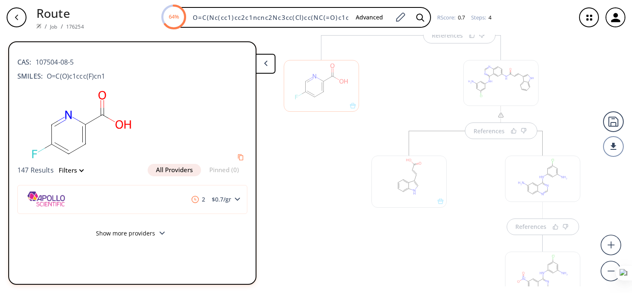
click at [324, 184] on div at bounding box center [322, 250] width 84 height 430
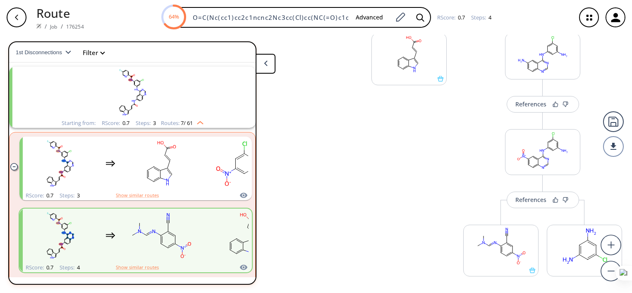
scroll to position [222, 0]
click at [532, 198] on div "References" at bounding box center [530, 199] width 31 height 5
click at [531, 197] on div "References" at bounding box center [530, 199] width 31 height 5
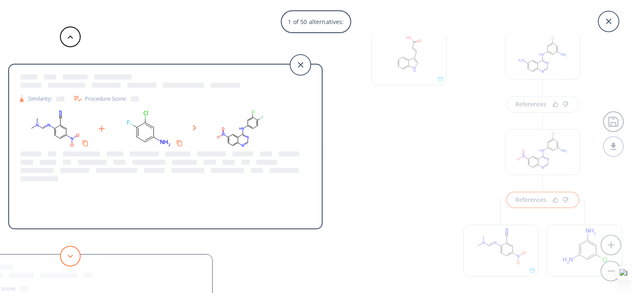
click at [71, 254] on icon at bounding box center [70, 256] width 6 height 4
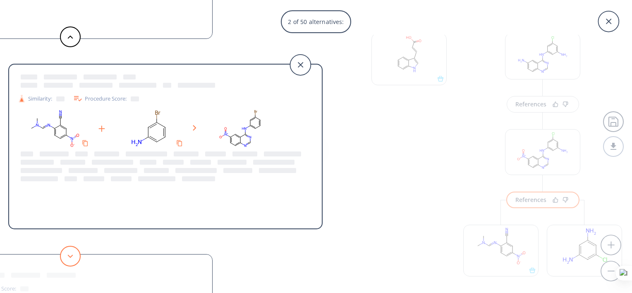
click at [73, 253] on button at bounding box center [70, 256] width 21 height 21
click at [75, 254] on button at bounding box center [70, 256] width 21 height 21
click at [73, 247] on button at bounding box center [70, 256] width 21 height 21
click at [79, 257] on button at bounding box center [70, 256] width 21 height 21
click at [428, 195] on div "6 of 50 alternatives: Similarity: Procedure Score: Similarity: Procedure Score:…" at bounding box center [316, 146] width 632 height 293
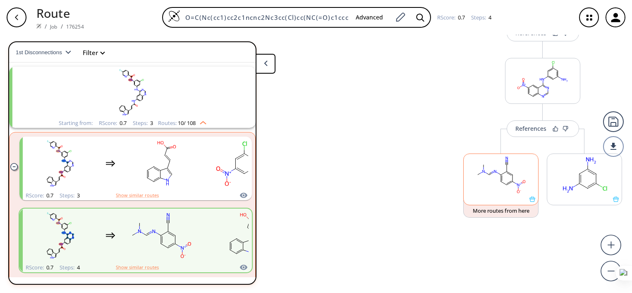
scroll to position [291, 0]
click at [503, 180] on rect at bounding box center [501, 176] width 74 height 42
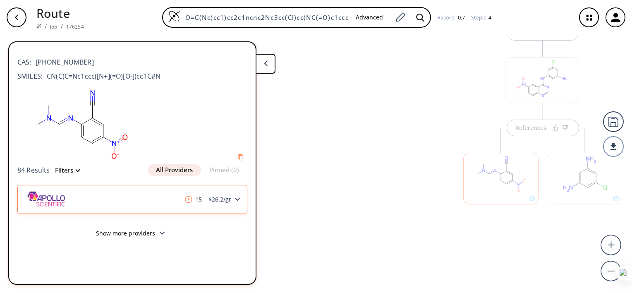
click at [84, 187] on div at bounding box center [56, 199] width 65 height 27
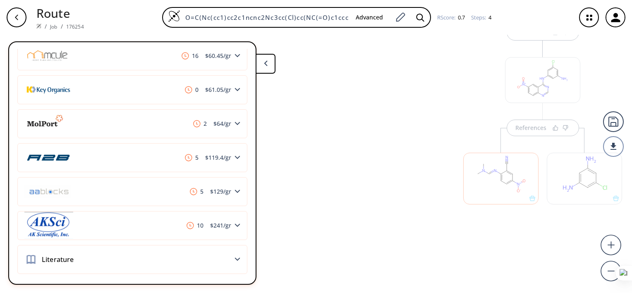
scroll to position [343, 0]
click at [170, 256] on div "Literature" at bounding box center [132, 259] width 230 height 29
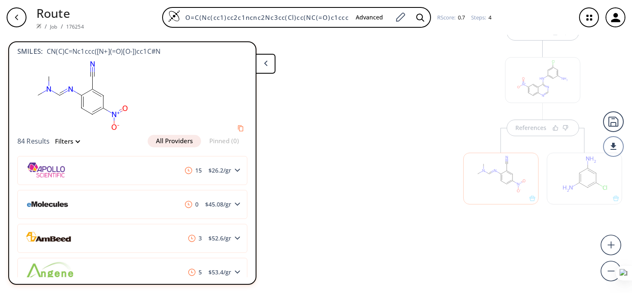
scroll to position [0, 0]
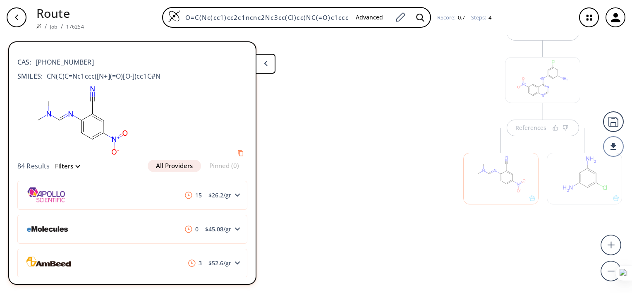
click at [104, 114] on rect at bounding box center [81, 120] width 128 height 79
click at [91, 71] on span "CN(C)C=Nc1ccc([N+](=O)[O-])cc1C#N" at bounding box center [102, 76] width 118 height 10
click at [41, 167] on span "84 Results" at bounding box center [33, 165] width 33 height 9
click at [238, 154] on icon "Copy to clipboard" at bounding box center [240, 152] width 5 height 5
click at [215, 198] on div "15 $ 26.2 /gr" at bounding box center [132, 195] width 230 height 29
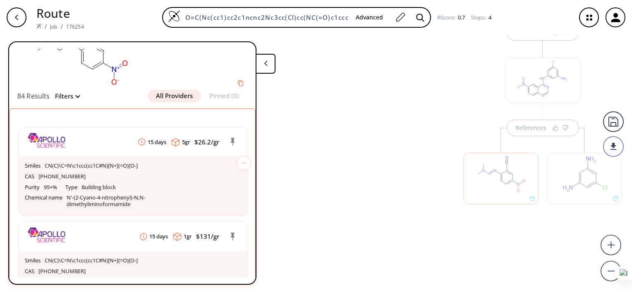
scroll to position [92, 0]
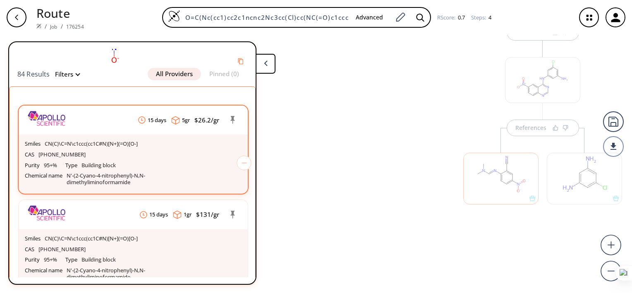
click at [146, 180] on p "N'-(2-Cyano-4-nitrophenyl)-N,N-dimethyliminoformamide" at bounding box center [131, 178] width 129 height 13
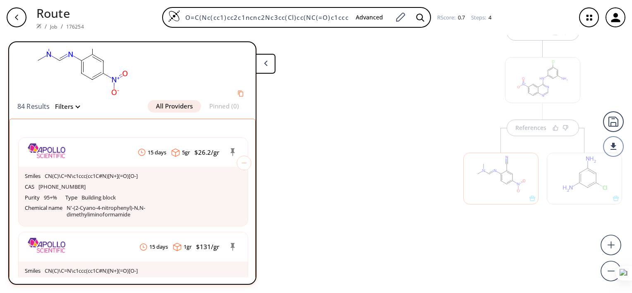
scroll to position [62, 0]
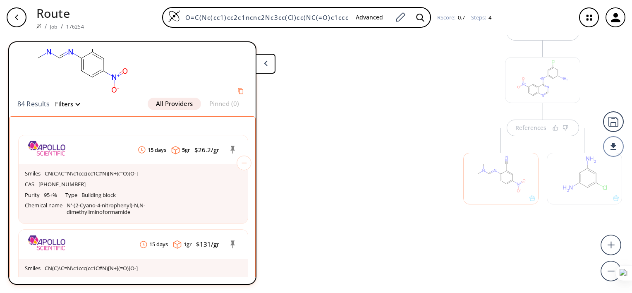
click at [185, 106] on button "All Providers" at bounding box center [174, 104] width 53 height 12
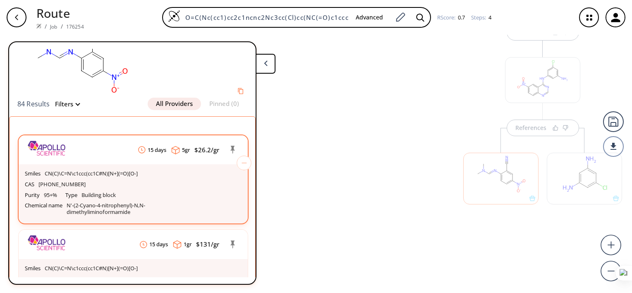
click at [193, 173] on div "Smiles CN(C)\C=N\c1ccc(cc1C#N)[N+](=O)[O-]" at bounding box center [133, 173] width 217 height 11
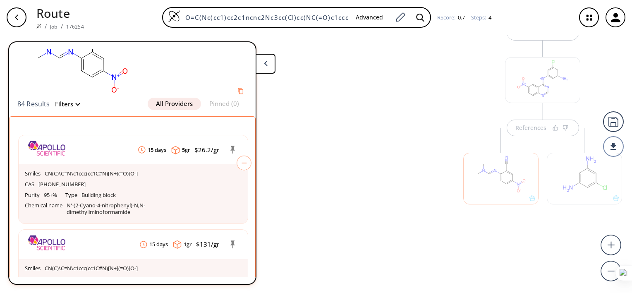
click at [243, 160] on icon at bounding box center [244, 162] width 15 height 15
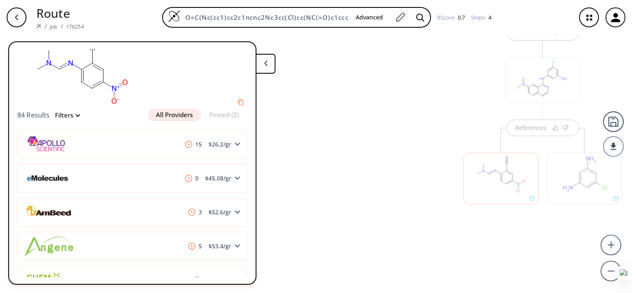
scroll to position [42, 0]
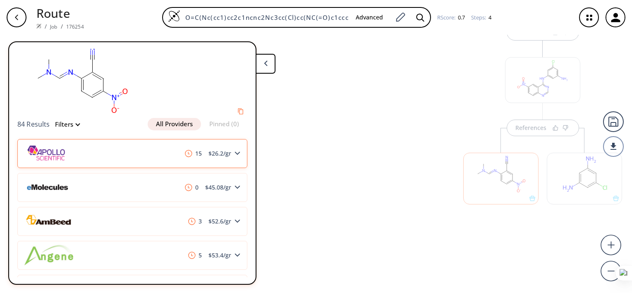
click at [219, 154] on span "$ 26.2 /gr" at bounding box center [219, 154] width 29 height 6
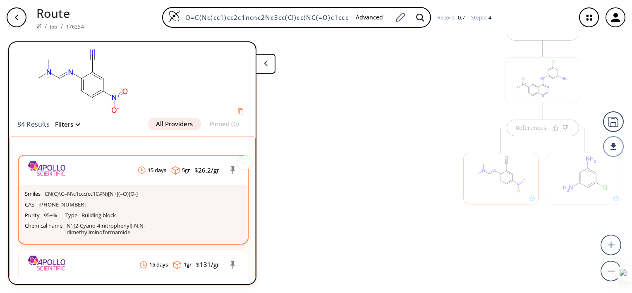
click at [139, 233] on p "N'-(2-Cyano-4-nitrophenyl)-N,N-dimethyliminoformamide" at bounding box center [131, 228] width 129 height 13
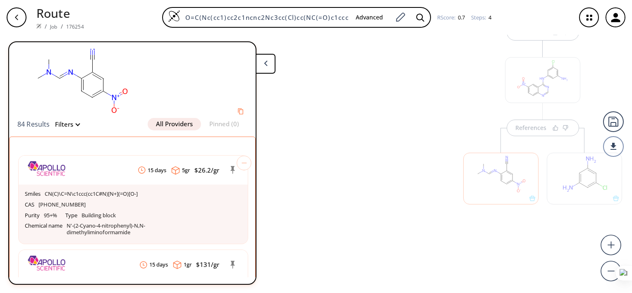
drag, startPoint x: 77, startPoint y: 225, endPoint x: 105, endPoint y: 244, distance: 34.8
click at [105, 244] on div "15 days 5 gr $ 26.2 /gr Smiles CN(C)\C=N\c1ccc(cc1C#N)[N+](=O)[O-] CAS 39263-34…" at bounding box center [133, 293] width 246 height 296
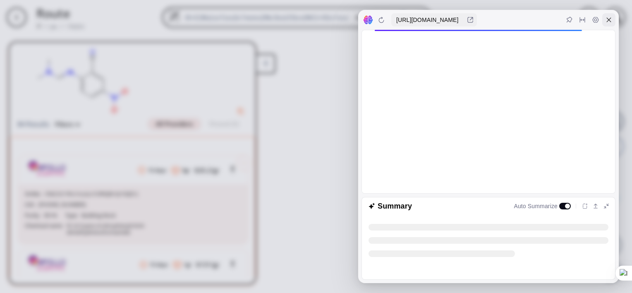
click at [610, 20] on icon at bounding box center [608, 20] width 7 height 7
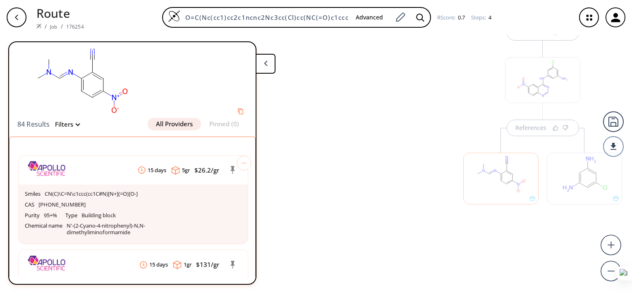
click at [413, 242] on div at bounding box center [409, 95] width 84 height 318
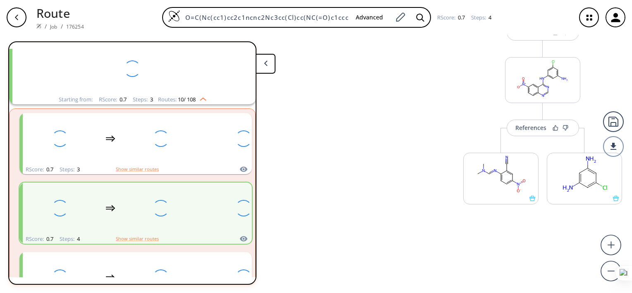
scroll to position [18, 0]
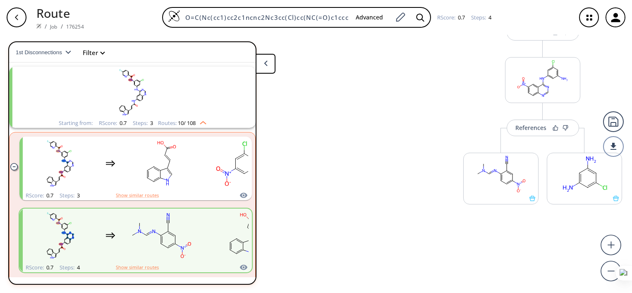
click at [265, 67] on button at bounding box center [266, 64] width 20 height 20
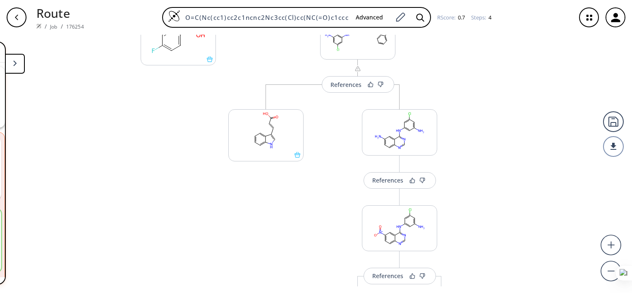
scroll to position [112, 0]
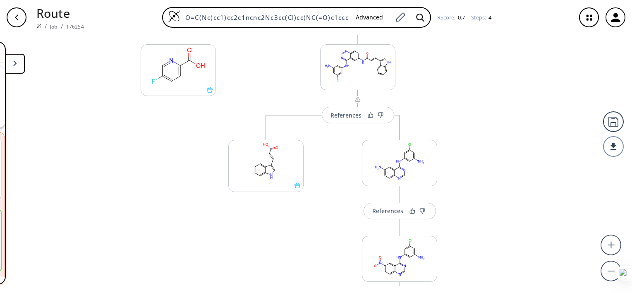
drag, startPoint x: 350, startPoint y: 36, endPoint x: 352, endPoint y: 170, distance: 134.4
click at [352, 170] on div "References More routes from here More routes from here References More routes f…" at bounding box center [316, 160] width 632 height 251
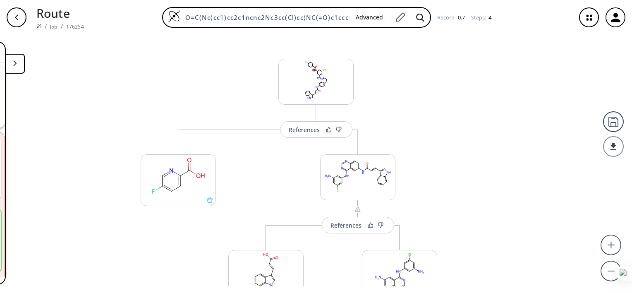
scroll to position [0, 0]
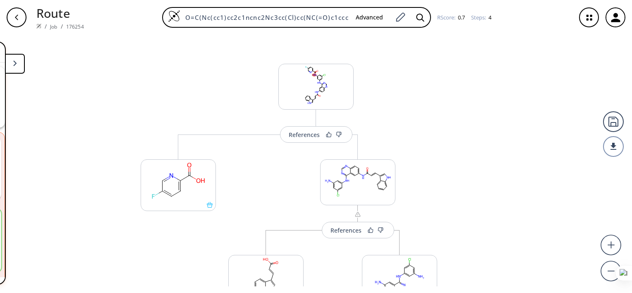
drag, startPoint x: 346, startPoint y: 155, endPoint x: 332, endPoint y: 276, distance: 121.5
click at [332, 276] on div "References More routes from here More routes from here References More routes f…" at bounding box center [316, 160] width 632 height 251
click at [328, 100] on rect at bounding box center [316, 85] width 74 height 42
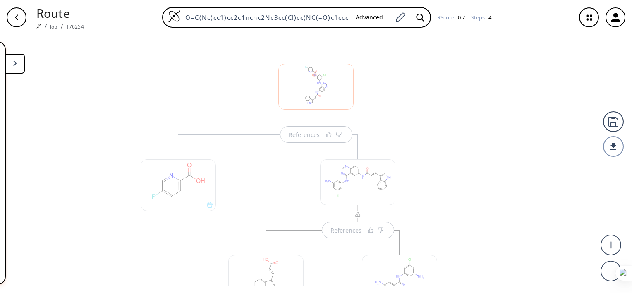
scroll to position [4, 0]
click at [12, 69] on button at bounding box center [15, 64] width 20 height 20
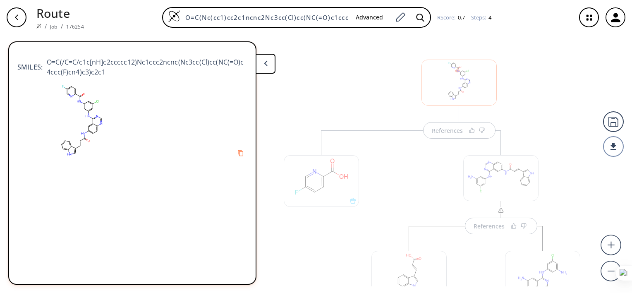
click at [266, 64] on polygon at bounding box center [265, 62] width 3 height 5
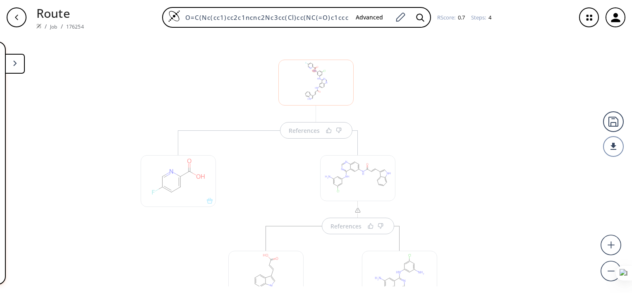
click at [8, 63] on button at bounding box center [15, 64] width 20 height 20
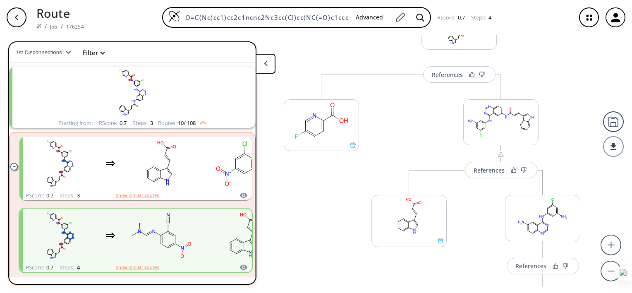
scroll to position [53, 0]
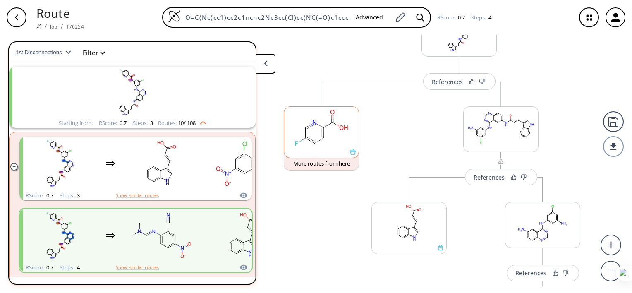
click at [331, 128] on rect at bounding box center [321, 128] width 74 height 42
click at [327, 124] on rect at bounding box center [321, 128] width 74 height 42
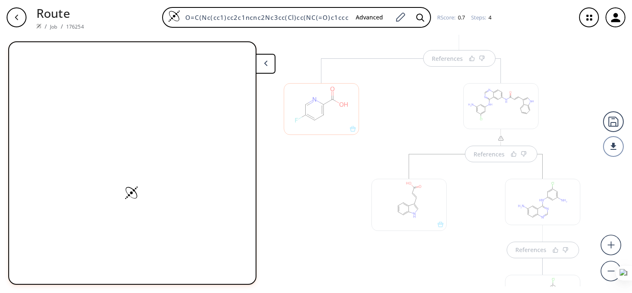
scroll to position [99, 0]
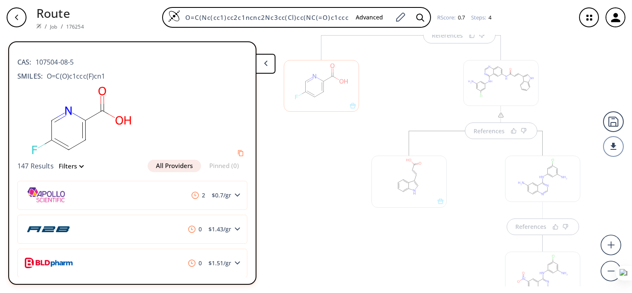
click at [45, 191] on img at bounding box center [48, 195] width 49 height 27
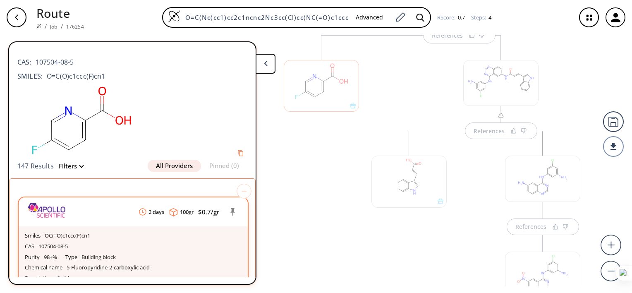
click at [105, 236] on div "Smiles OC(=O)c1ccc(F)cn1" at bounding box center [133, 235] width 217 height 11
click at [265, 66] on button at bounding box center [266, 64] width 20 height 20
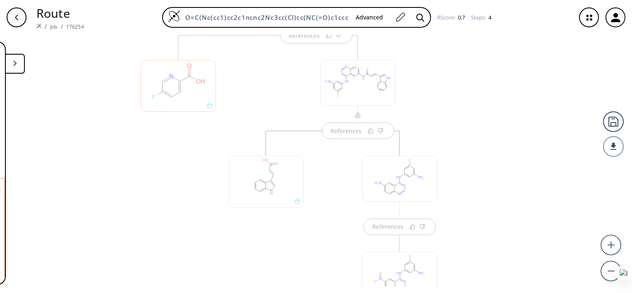
click at [519, 185] on div "References References References References" at bounding box center [316, 160] width 632 height 251
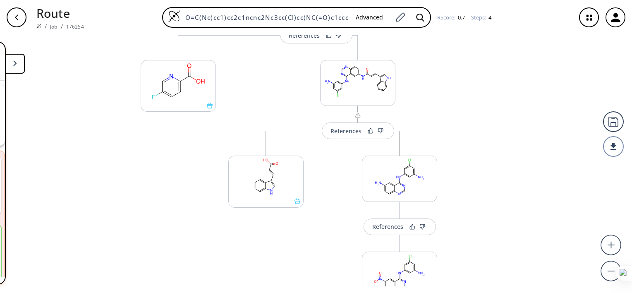
scroll to position [18, 0]
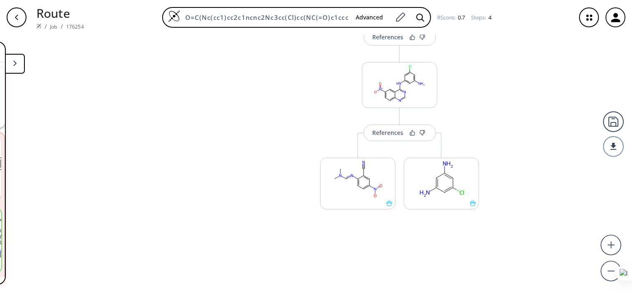
scroll to position [294, 0]
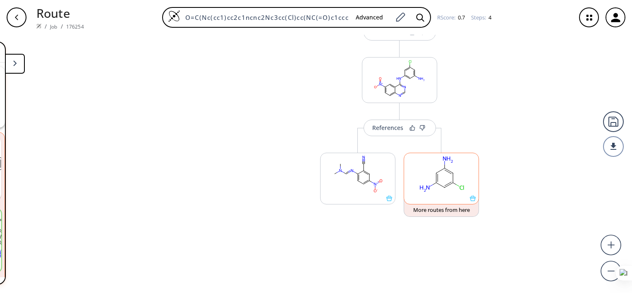
click at [450, 174] on ellipse at bounding box center [453, 173] width 6 height 6
click at [445, 170] on icon at bounding box center [448, 172] width 7 height 4
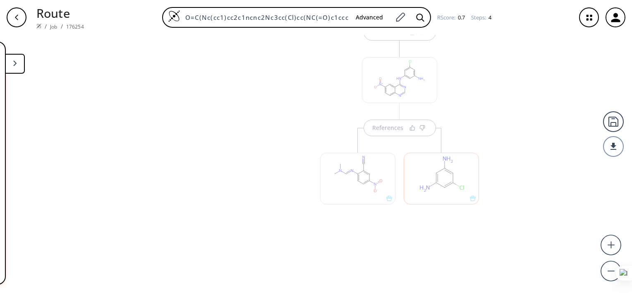
click at [20, 66] on button at bounding box center [15, 64] width 20 height 20
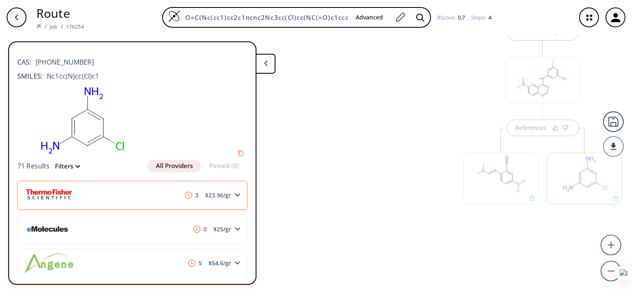
click at [172, 201] on div "3 $ 23.96 /gr" at bounding box center [132, 195] width 230 height 29
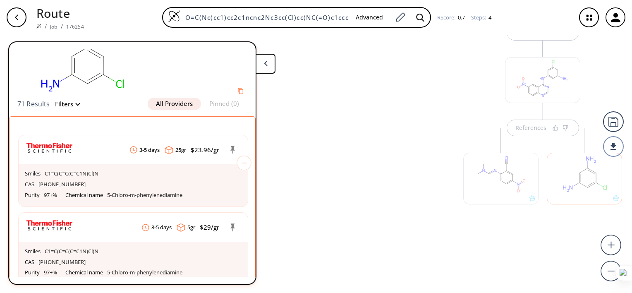
scroll to position [55, 0]
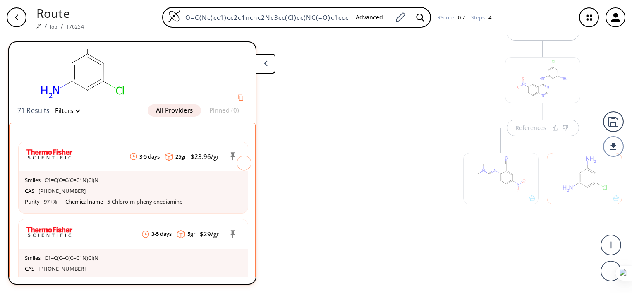
click at [242, 163] on icon at bounding box center [244, 163] width 4 height 0
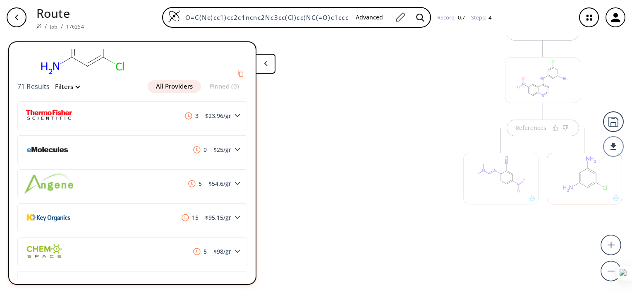
scroll to position [93, 0]
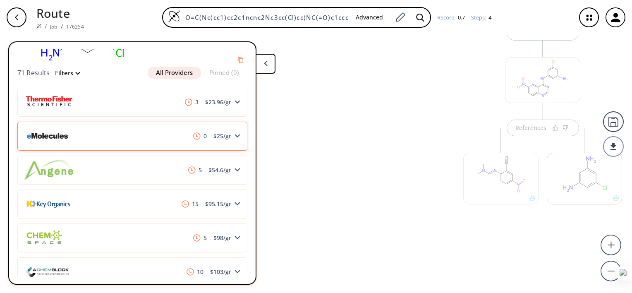
click at [229, 139] on div "0 $ 25 /gr" at bounding box center [132, 136] width 230 height 29
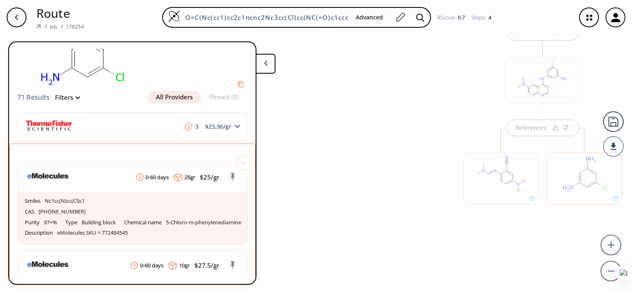
scroll to position [70, 0]
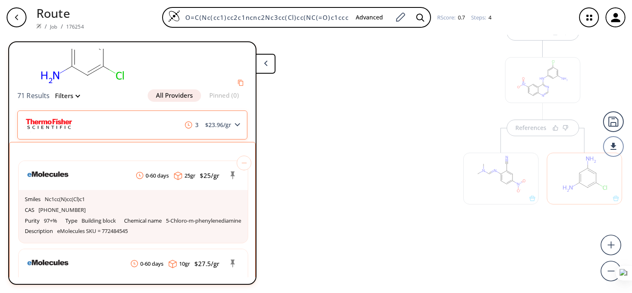
click at [233, 118] on div "3 $ 23.96 /gr" at bounding box center [132, 124] width 230 height 29
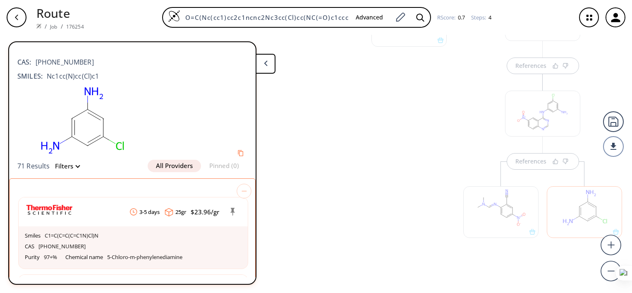
scroll to position [260, 0]
click at [371, 153] on div at bounding box center [409, 129] width 84 height 318
click at [270, 67] on button at bounding box center [266, 64] width 20 height 20
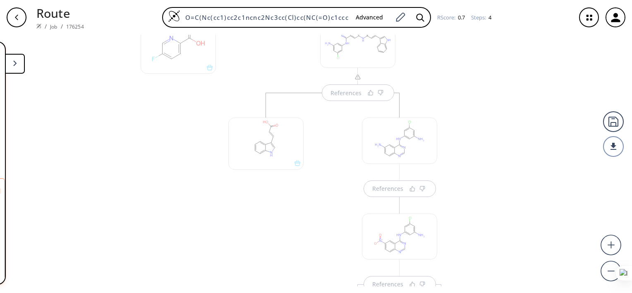
scroll to position [137, 0]
click at [267, 130] on div at bounding box center [265, 143] width 75 height 52
click at [20, 69] on button at bounding box center [15, 64] width 20 height 20
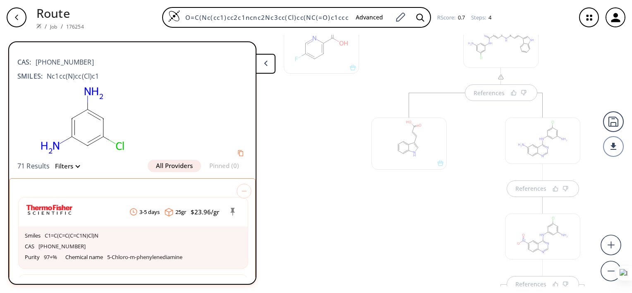
click at [416, 141] on div at bounding box center [408, 143] width 75 height 52
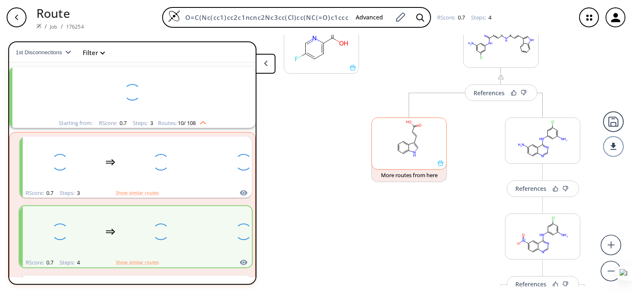
click at [413, 136] on rect at bounding box center [409, 139] width 74 height 42
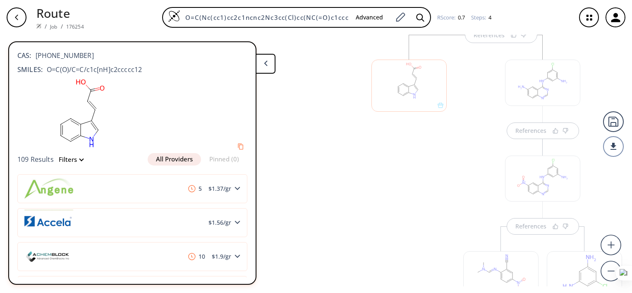
scroll to position [0, 0]
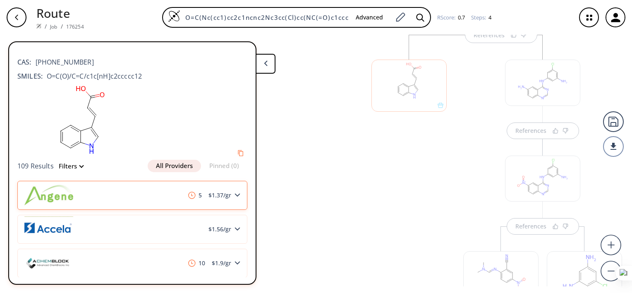
click at [129, 190] on div "5 $ 1.37 /gr" at bounding box center [132, 195] width 230 height 29
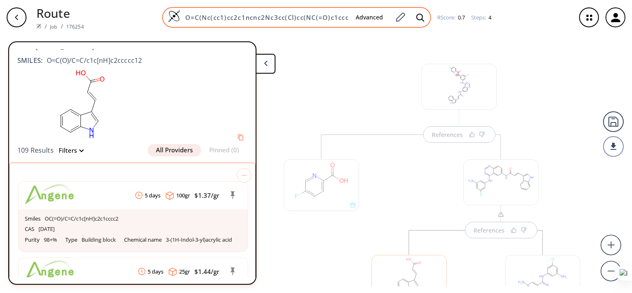
click at [233, 15] on input "O=C(Nc(cc1)cc2c1ncnc2Nc3cc(Cl)cc(NC(=O)c1ccc(F)cn1)c3)/C=C/c(c[nH]4)c5c4cccc5" at bounding box center [264, 17] width 169 height 8
paste input "C(=O)c1cc2ccccc2o"
type input "O=C(Nc(cc1)cc2c1ncnc2Nc3cc(Cl)cc(C(=O)c1cc2ccccc2o1)c3)/C=C/c(c[nH]4)c5c4cccc5"
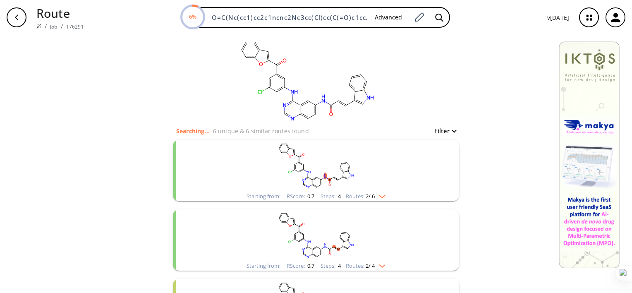
click at [375, 163] on rect "clusters" at bounding box center [315, 166] width 215 height 52
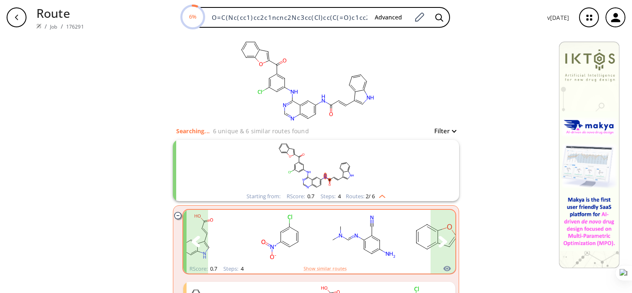
click at [435, 235] on button "clusters" at bounding box center [442, 242] width 25 height 64
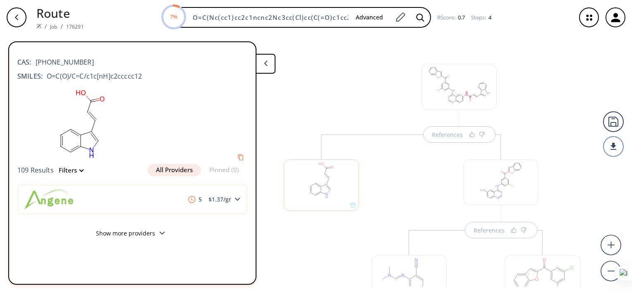
click at [273, 67] on button at bounding box center [266, 64] width 20 height 20
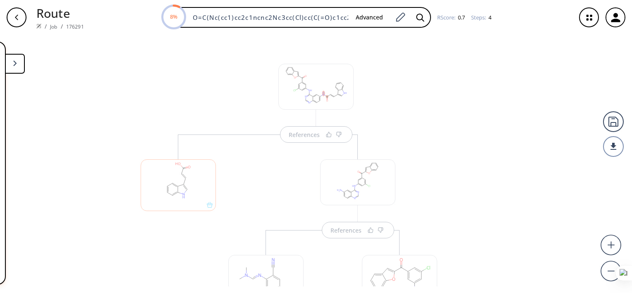
click at [283, 88] on div at bounding box center [315, 87] width 75 height 46
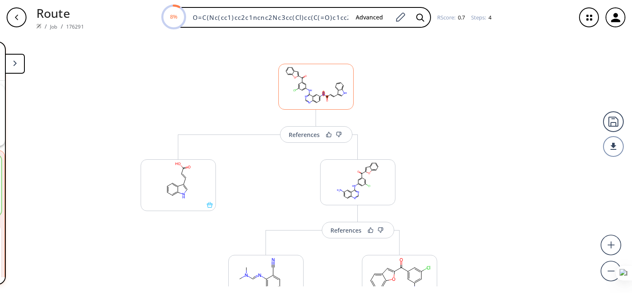
scroll to position [18, 0]
click at [8, 66] on button at bounding box center [15, 64] width 20 height 20
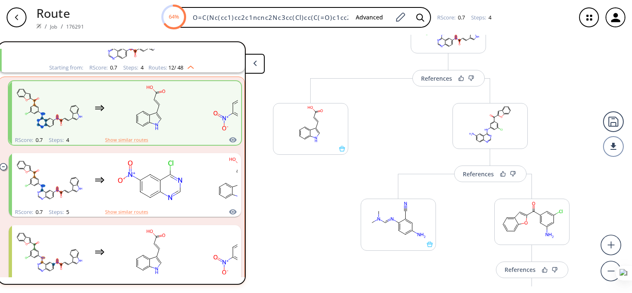
scroll to position [71, 0]
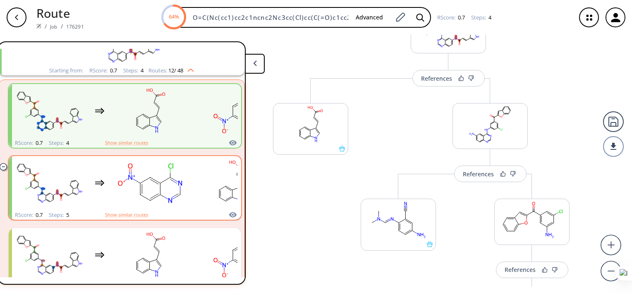
click at [48, 187] on rect "clusters" at bounding box center [49, 183] width 74 height 52
click at [230, 189] on button "clusters" at bounding box center [228, 188] width 25 height 64
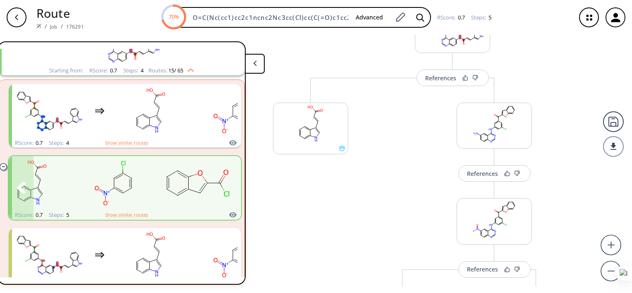
scroll to position [55, 0]
click at [95, 112] on icon "clusters" at bounding box center [100, 111] width 10 height 10
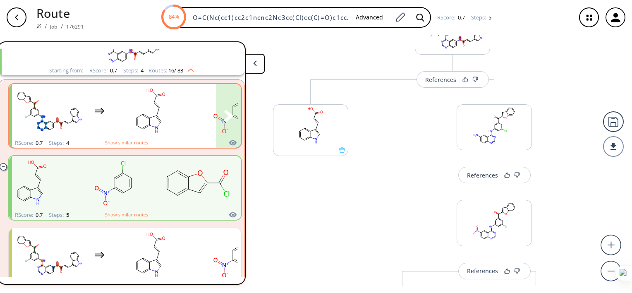
click at [230, 120] on button "clusters" at bounding box center [228, 116] width 25 height 64
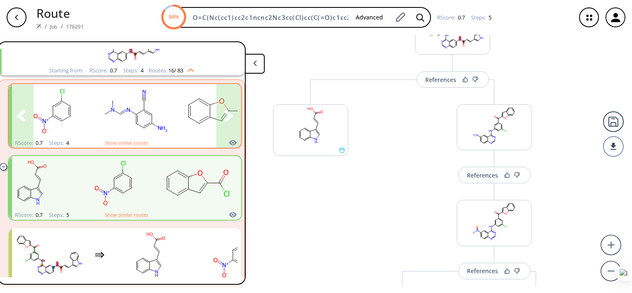
click at [223, 121] on button "clusters" at bounding box center [228, 116] width 25 height 64
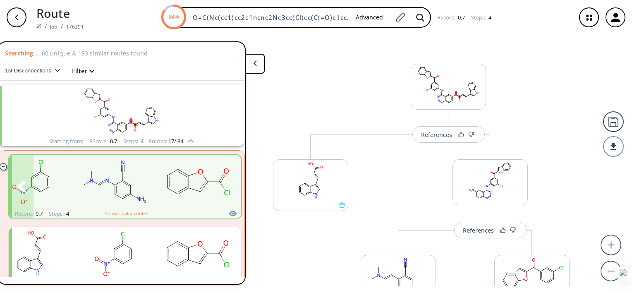
click at [54, 190] on rect "clusters" at bounding box center [32, 182] width 74 height 52
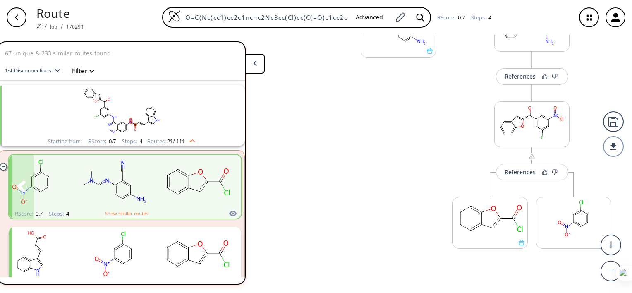
scroll to position [250, 0]
click at [491, 235] on rect at bounding box center [490, 217] width 74 height 42
click at [478, 219] on rect at bounding box center [490, 217] width 74 height 42
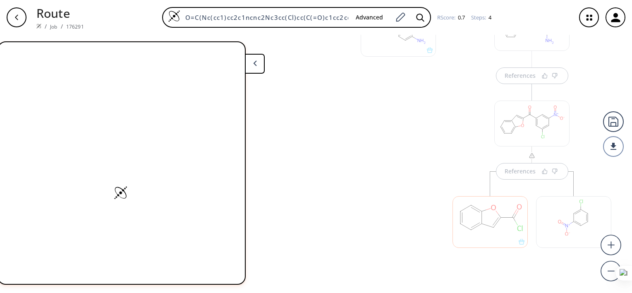
scroll to position [294, 0]
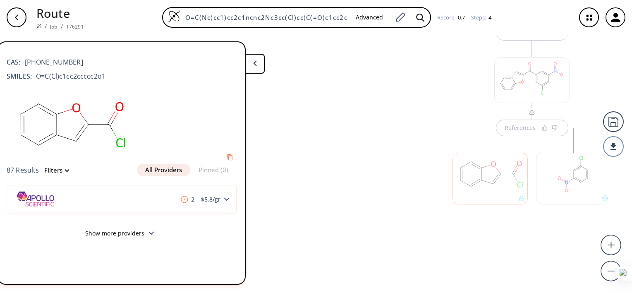
click at [562, 177] on div at bounding box center [573, 179] width 75 height 52
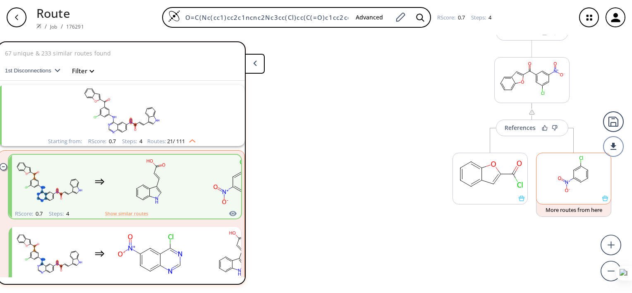
click at [569, 182] on ellipse at bounding box center [567, 181] width 7 height 5
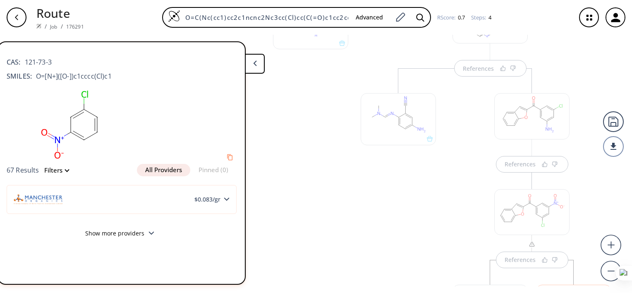
scroll to position [161, 0]
click at [444, 207] on div "References" at bounding box center [531, 267] width 175 height 205
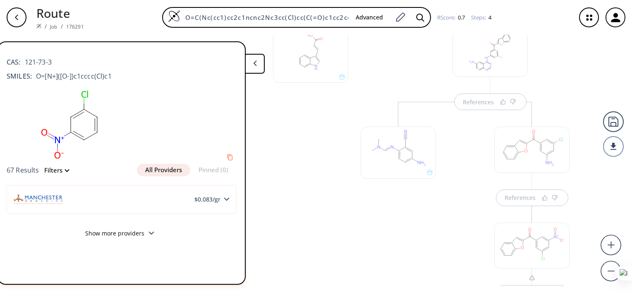
click at [397, 159] on div at bounding box center [398, 153] width 75 height 52
click at [392, 162] on div at bounding box center [398, 153] width 75 height 52
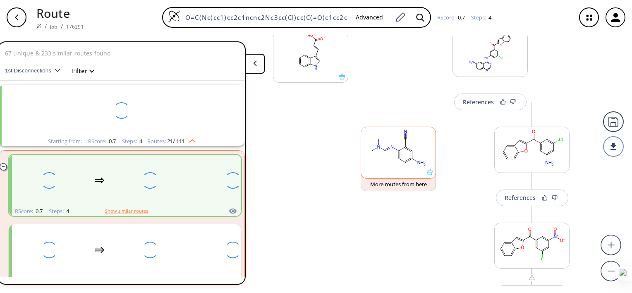
click at [397, 153] on rect at bounding box center [398, 148] width 74 height 42
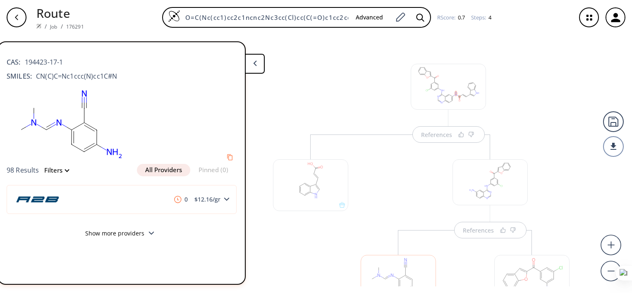
scroll to position [0, 0]
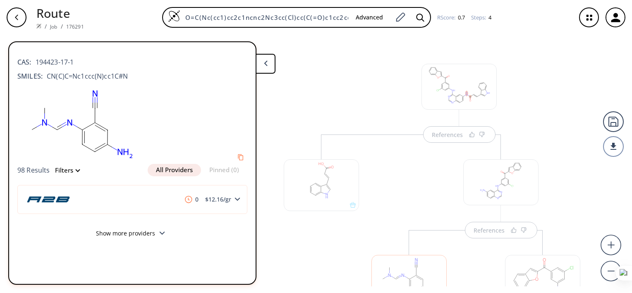
scroll to position [0, 11]
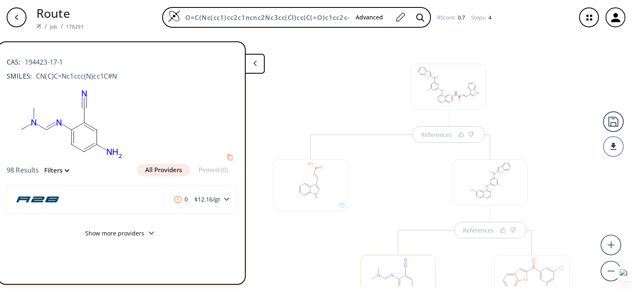
click at [47, 12] on p "Route" at bounding box center [60, 13] width 48 height 18
click at [17, 17] on icon "button" at bounding box center [16, 17] width 7 height 7
click at [22, 13] on div "button" at bounding box center [17, 17] width 20 height 20
click at [56, 16] on p "Route" at bounding box center [60, 13] width 48 height 18
click at [54, 23] on link "Job" at bounding box center [53, 26] width 7 height 7
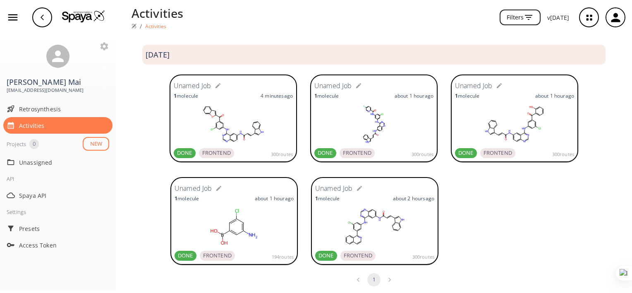
click at [412, 230] on rect at bounding box center [374, 226] width 119 height 41
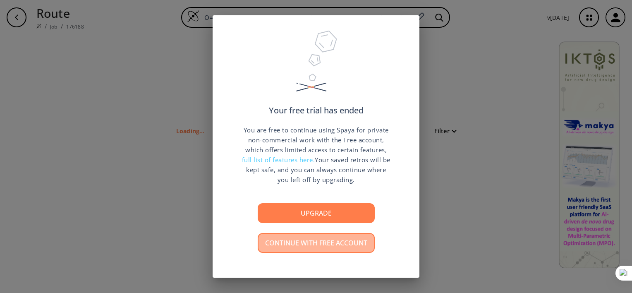
click at [328, 243] on button "Continue with free account" at bounding box center [316, 243] width 117 height 20
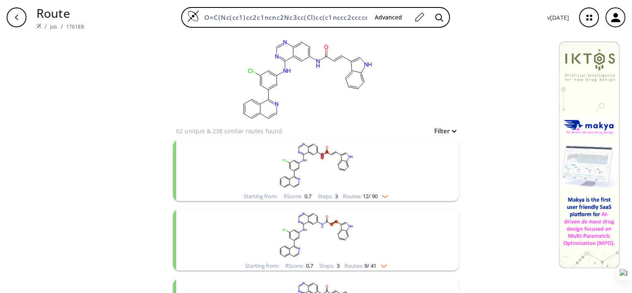
click at [337, 152] on rect "clusters" at bounding box center [315, 166] width 215 height 52
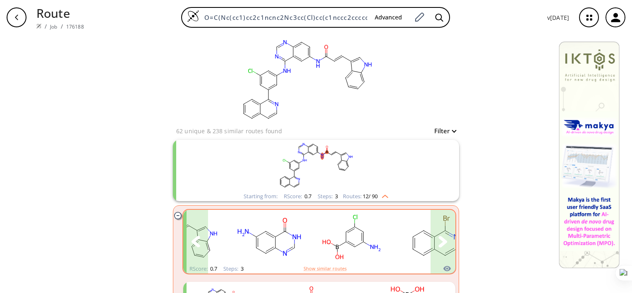
click at [443, 240] on icon "clusters" at bounding box center [442, 241] width 9 height 11
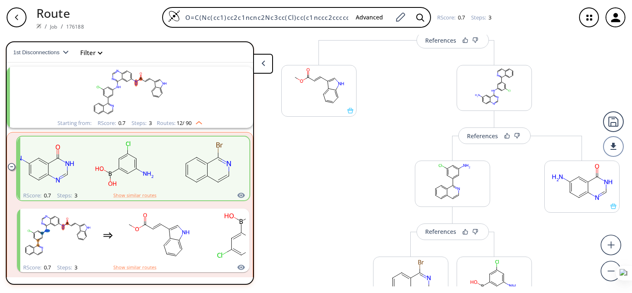
scroll to position [95, 0]
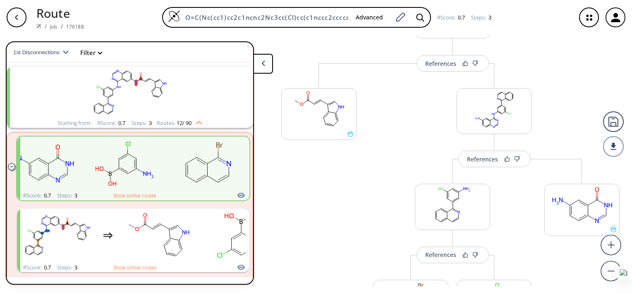
click at [584, 267] on div "More routes from here" at bounding box center [582, 261] width 84 height 205
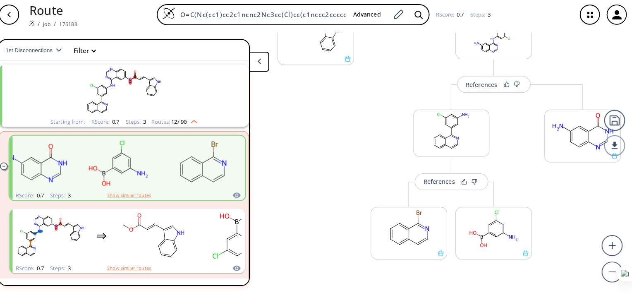
scroll to position [157, 0]
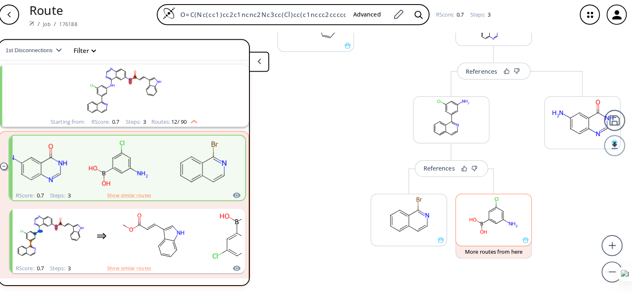
click at [485, 229] on rect at bounding box center [494, 215] width 74 height 42
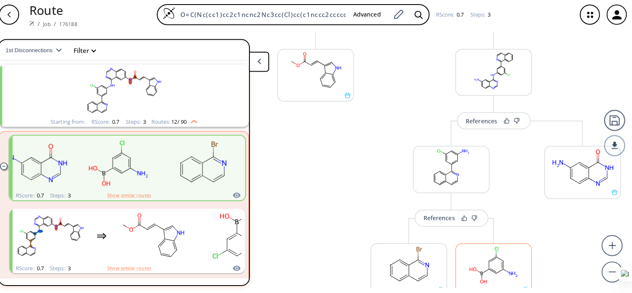
scroll to position [108, 0]
click at [571, 264] on div "More routes from here" at bounding box center [582, 224] width 84 height 205
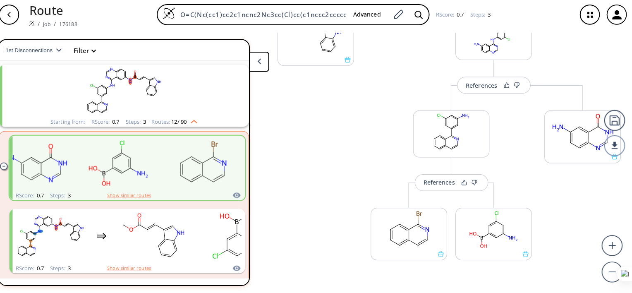
scroll to position [182, 0]
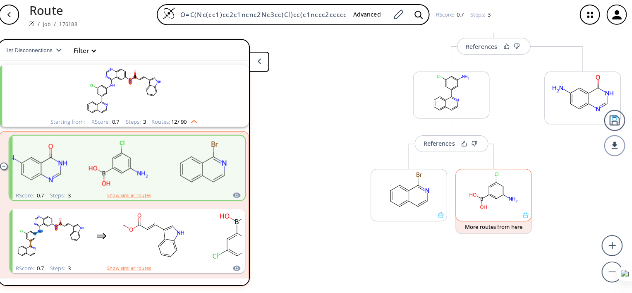
click at [490, 196] on icon at bounding box center [493, 196] width 7 height 4
click at [487, 197] on rect at bounding box center [494, 191] width 74 height 42
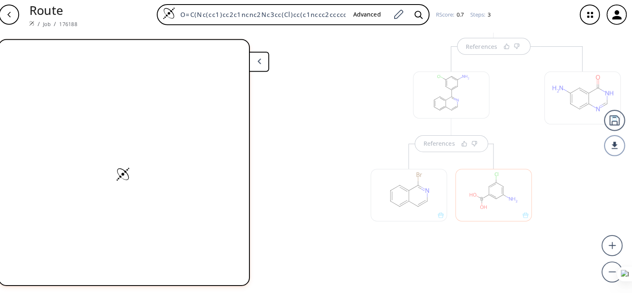
scroll to position [0, 0]
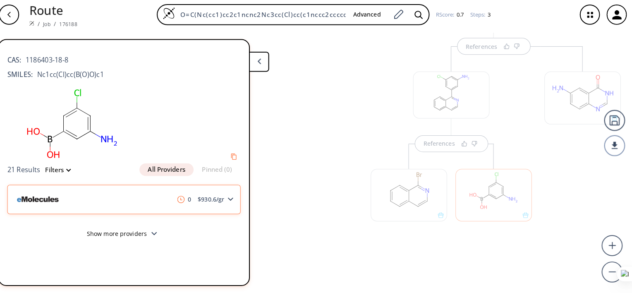
click at [158, 199] on div "0 $ 930.6 /gr" at bounding box center [130, 199] width 230 height 29
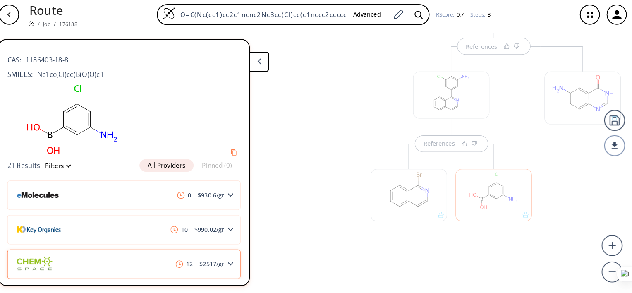
click at [201, 260] on span "$ 2517 /gr" at bounding box center [216, 263] width 31 height 6
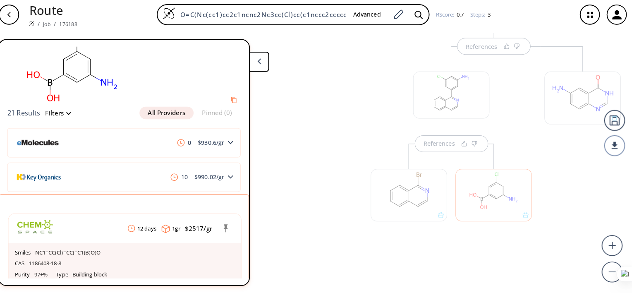
scroll to position [51, 0]
click at [199, 148] on div "0 $ 930.6 /gr" at bounding box center [130, 143] width 230 height 29
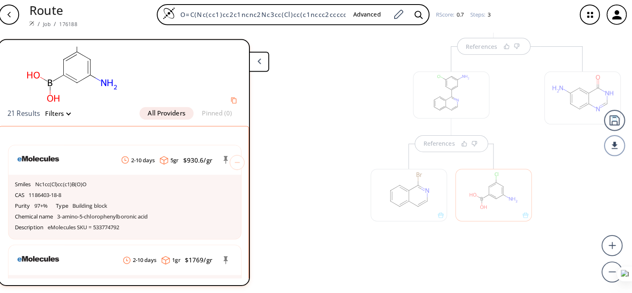
click at [413, 195] on div at bounding box center [410, 195] width 75 height 52
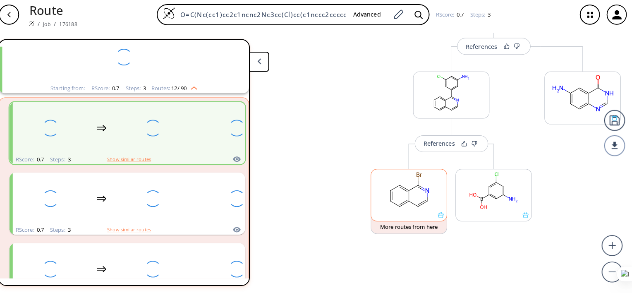
scroll to position [18, 0]
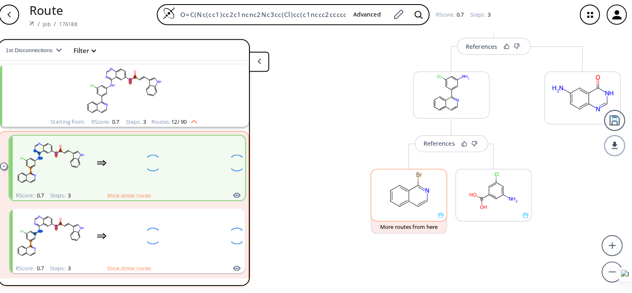
click at [412, 196] on rect at bounding box center [410, 191] width 74 height 42
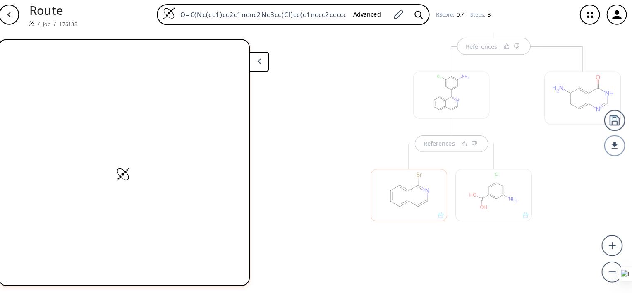
scroll to position [0, 0]
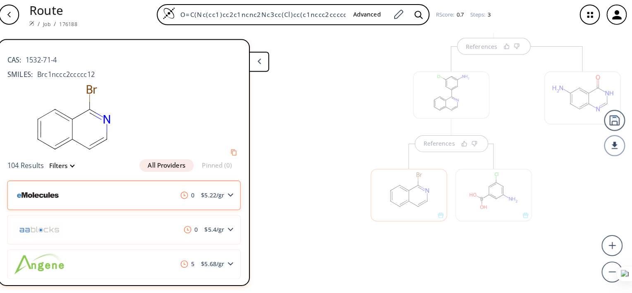
click at [152, 197] on div "0 $ 5.22 /gr" at bounding box center [130, 195] width 230 height 29
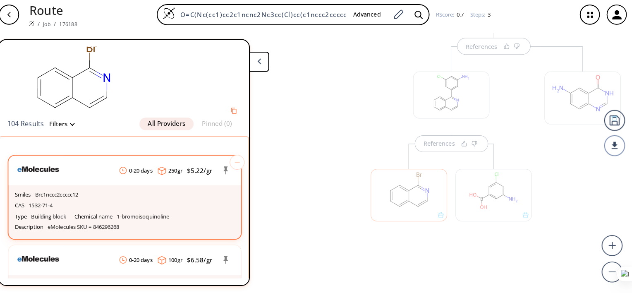
scroll to position [42, 0]
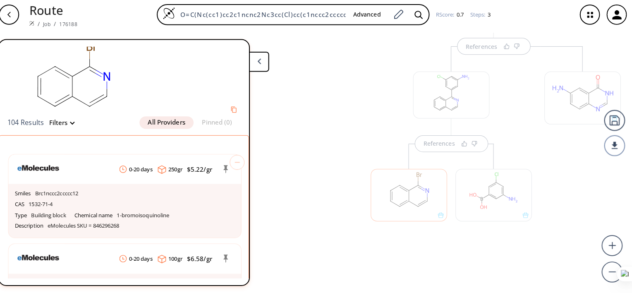
click at [339, 240] on div at bounding box center [319, 112] width 84 height 318
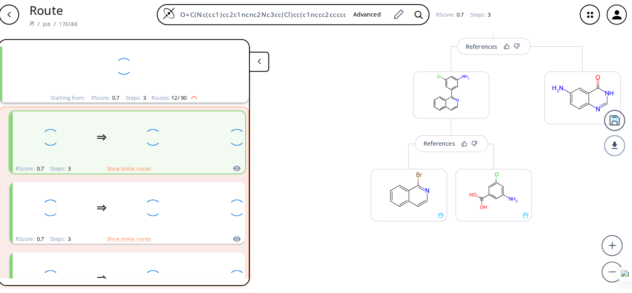
scroll to position [18, 0]
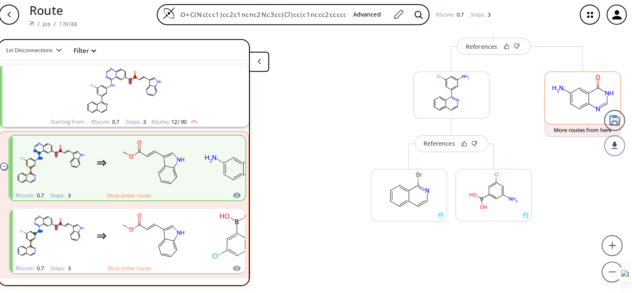
click at [587, 99] on rect at bounding box center [582, 95] width 74 height 42
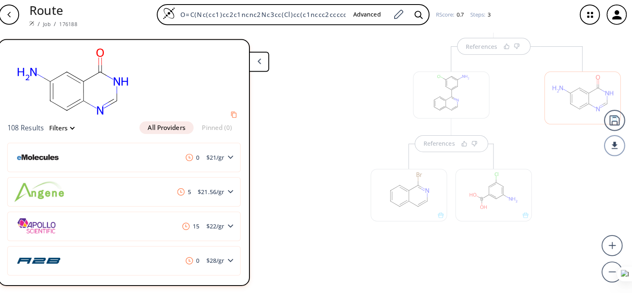
scroll to position [38, 0]
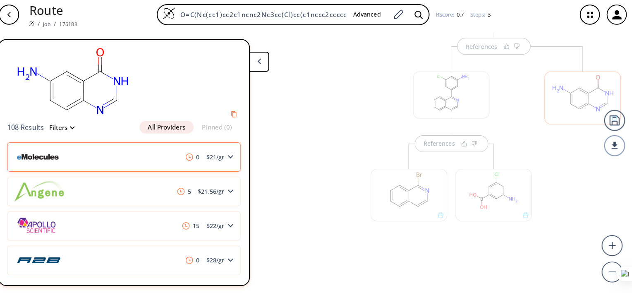
click at [133, 158] on div "0 $ 21 /gr" at bounding box center [130, 157] width 230 height 29
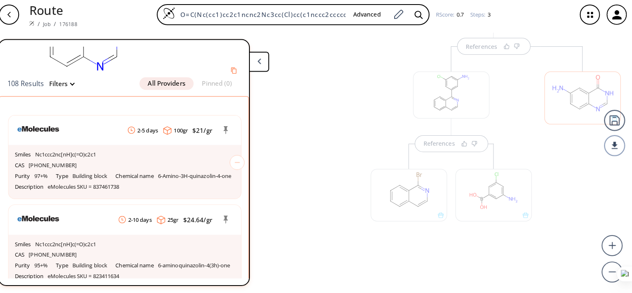
scroll to position [79, 0]
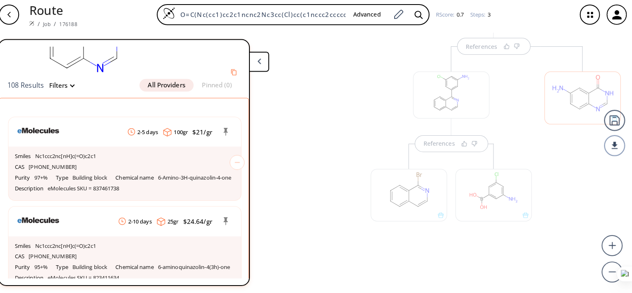
click at [569, 179] on div at bounding box center [582, 150] width 84 height 205
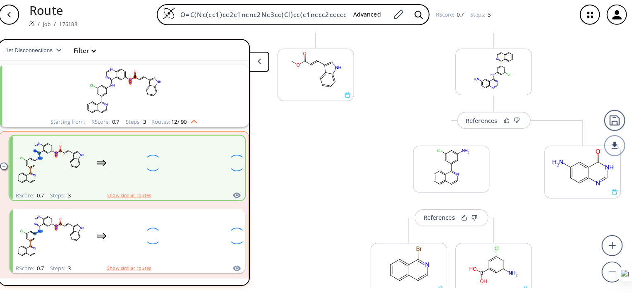
scroll to position [85, 0]
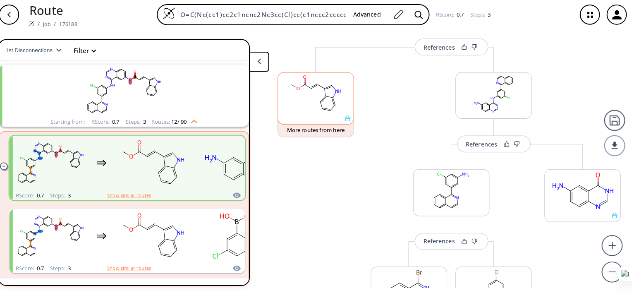
click at [336, 100] on icon at bounding box center [337, 102] width 2 height 7
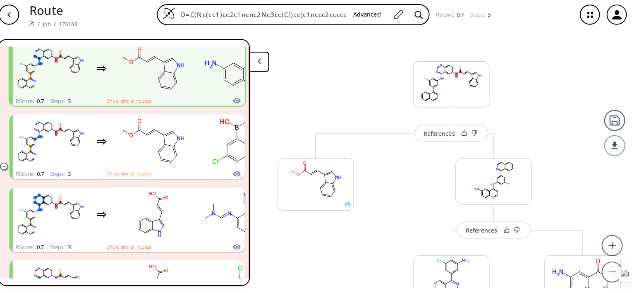
scroll to position [114, 0]
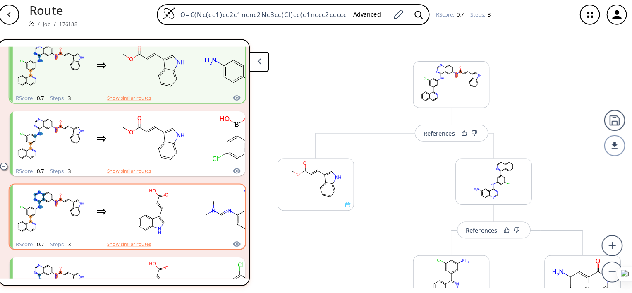
click at [189, 218] on rect "clusters" at bounding box center [158, 212] width 74 height 52
click at [232, 217] on icon "clusters" at bounding box center [236, 215] width 9 height 11
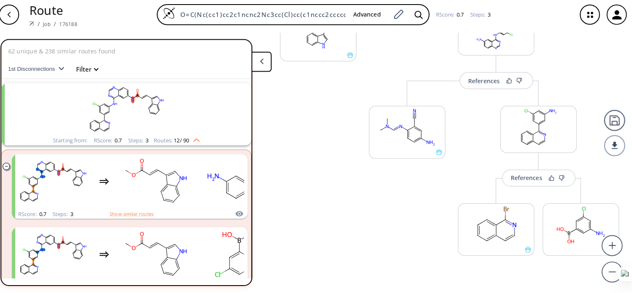
scroll to position [147, 0]
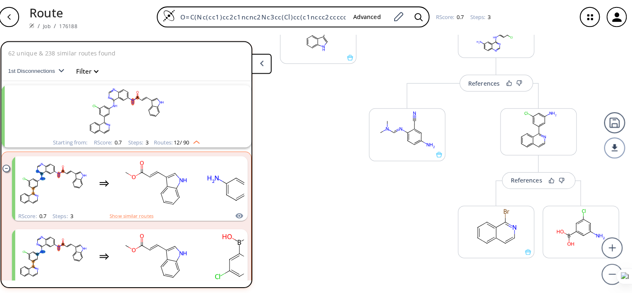
click at [147, 121] on rect "clusters" at bounding box center [132, 111] width 215 height 52
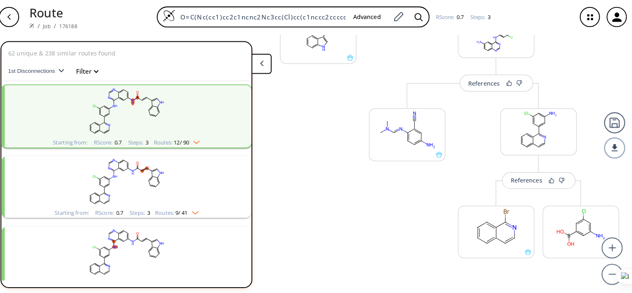
click at [148, 114] on rect "clusters" at bounding box center [132, 111] width 215 height 52
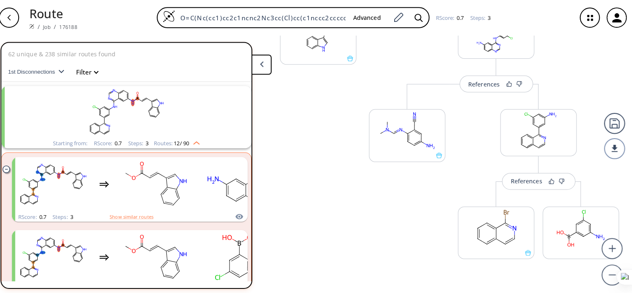
click at [148, 110] on rect "clusters" at bounding box center [132, 111] width 215 height 52
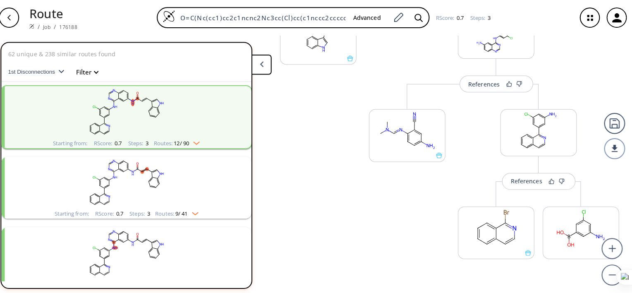
click at [134, 120] on rect "clusters" at bounding box center [132, 111] width 215 height 52
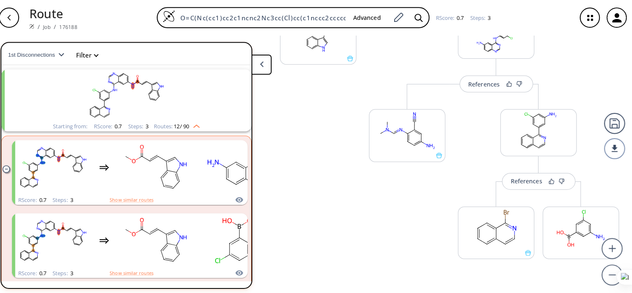
scroll to position [18, 0]
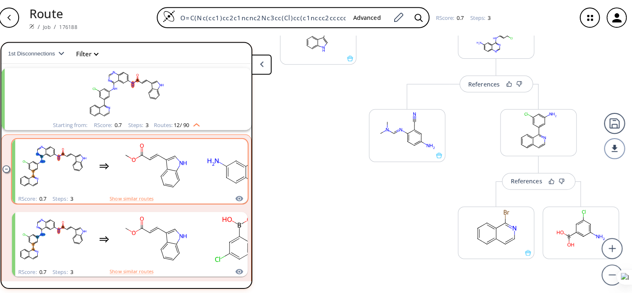
click at [177, 168] on rect "clusters" at bounding box center [161, 164] width 74 height 52
click at [235, 173] on icon "clusters" at bounding box center [239, 169] width 9 height 12
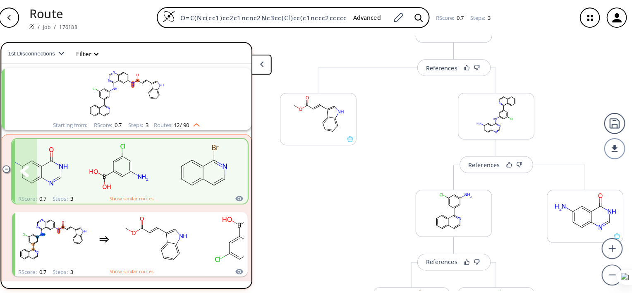
scroll to position [66, 0]
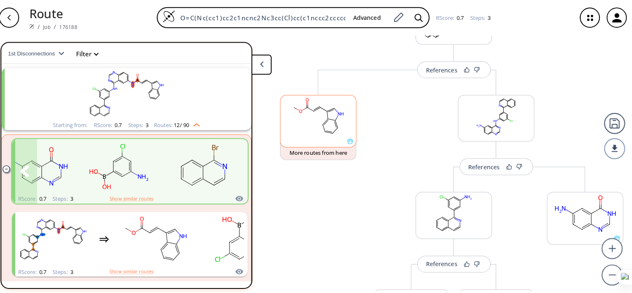
click at [319, 117] on rect at bounding box center [321, 115] width 74 height 42
click at [313, 111] on rect at bounding box center [321, 115] width 74 height 42
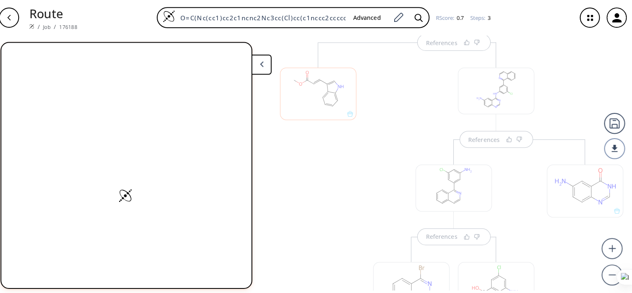
scroll to position [99, 0]
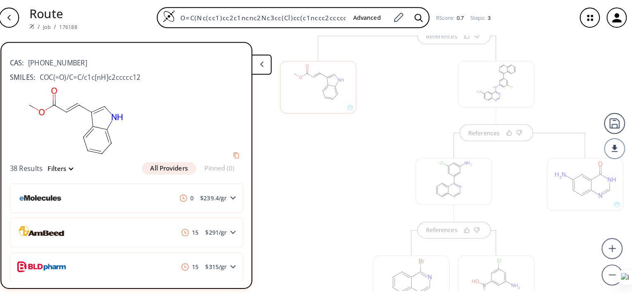
click at [323, 84] on div at bounding box center [321, 86] width 75 height 52
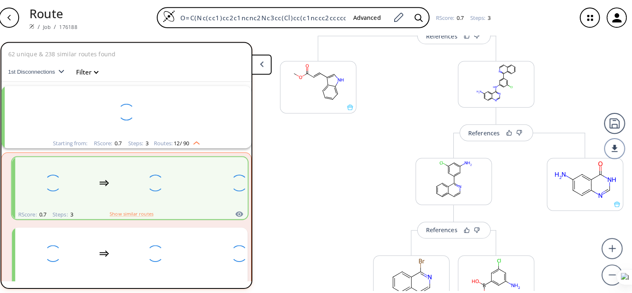
scroll to position [18, 0]
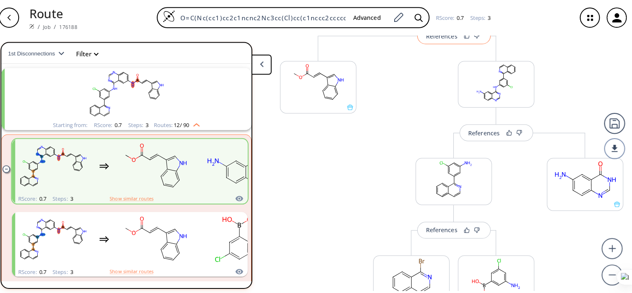
click at [433, 41] on button "References" at bounding box center [455, 35] width 72 height 17
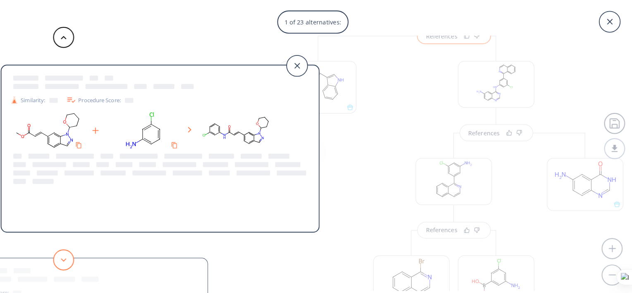
click at [74, 250] on button at bounding box center [70, 256] width 21 height 21
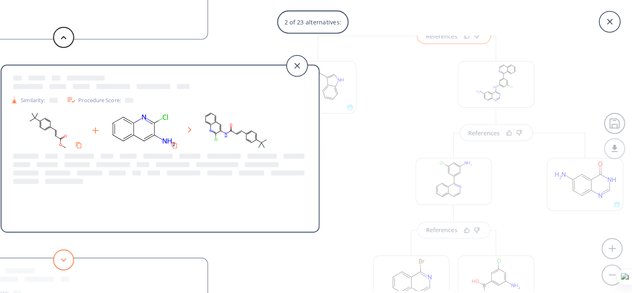
click at [70, 256] on icon at bounding box center [70, 256] width 6 height 4
click at [76, 259] on button at bounding box center [70, 256] width 21 height 21
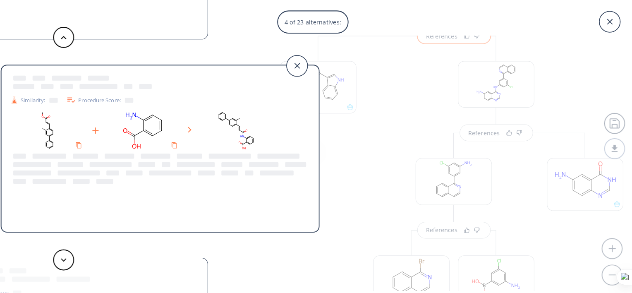
click at [398, 109] on div "4 of 23 alternatives: Similarity: Procedure Score: Similarity: Procedure Score:…" at bounding box center [316, 146] width 632 height 293
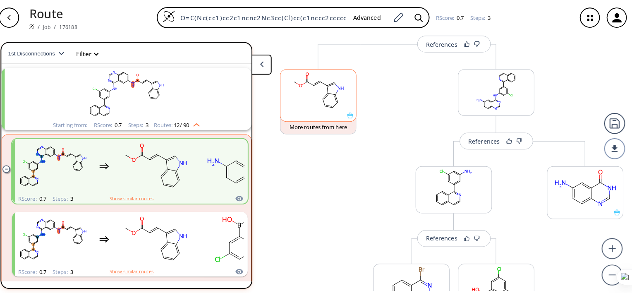
click at [339, 102] on ellipse at bounding box center [340, 100] width 5 height 5
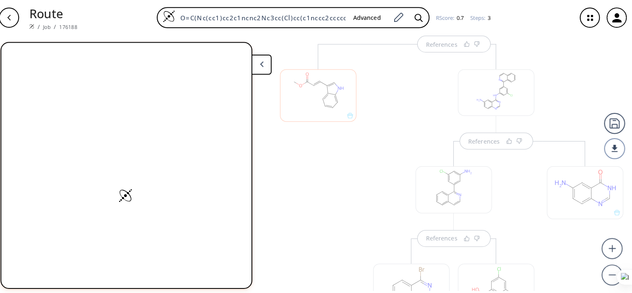
scroll to position [99, 0]
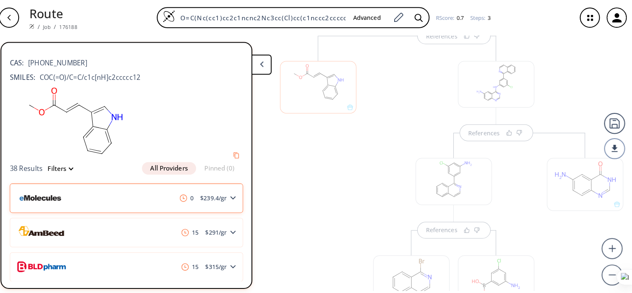
click at [208, 198] on span "$ 239.4 /gr" at bounding box center [218, 195] width 33 height 6
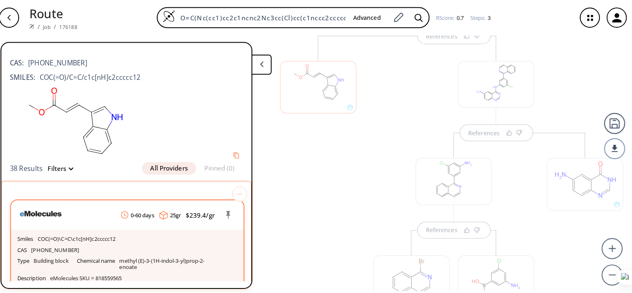
click at [147, 263] on p "methyl (E)-3-(1H-indol-3-yl)prop-2-enoate" at bounding box center [175, 260] width 100 height 13
